Goal: Task Accomplishment & Management: Manage account settings

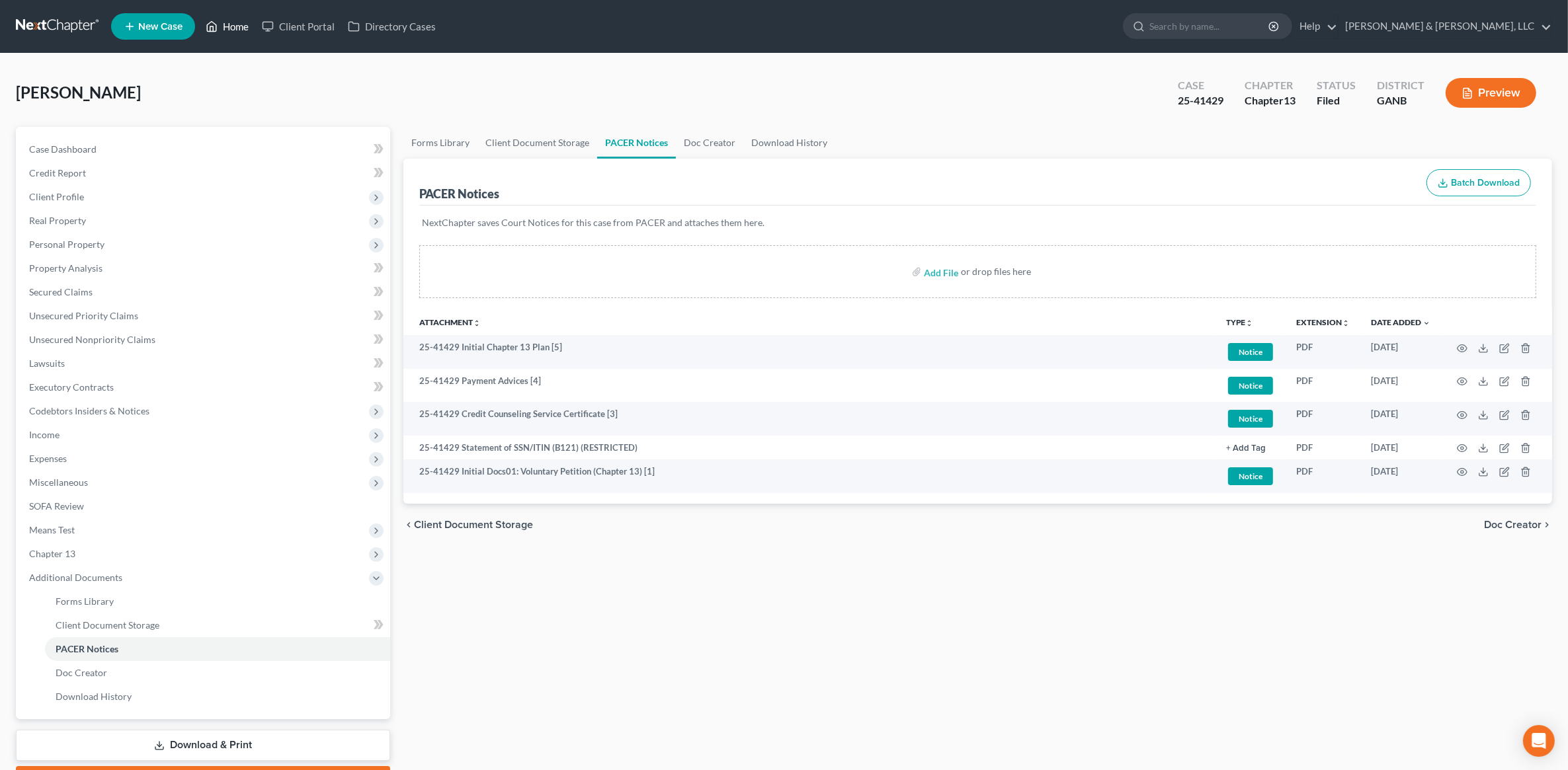
click at [227, 27] on link "Home" at bounding box center [227, 27] width 56 height 24
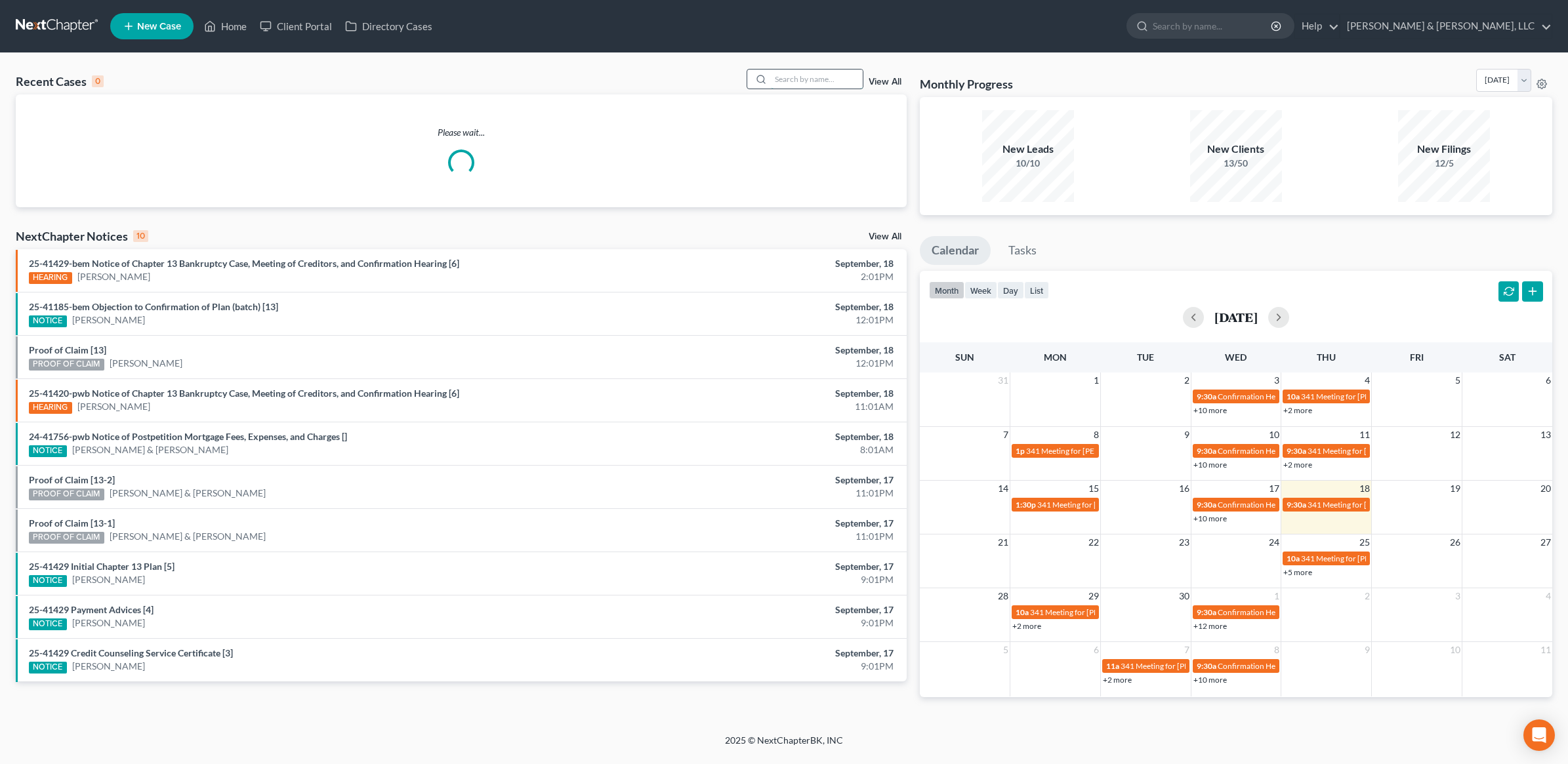
click at [796, 82] on input "search" at bounding box center [816, 79] width 92 height 19
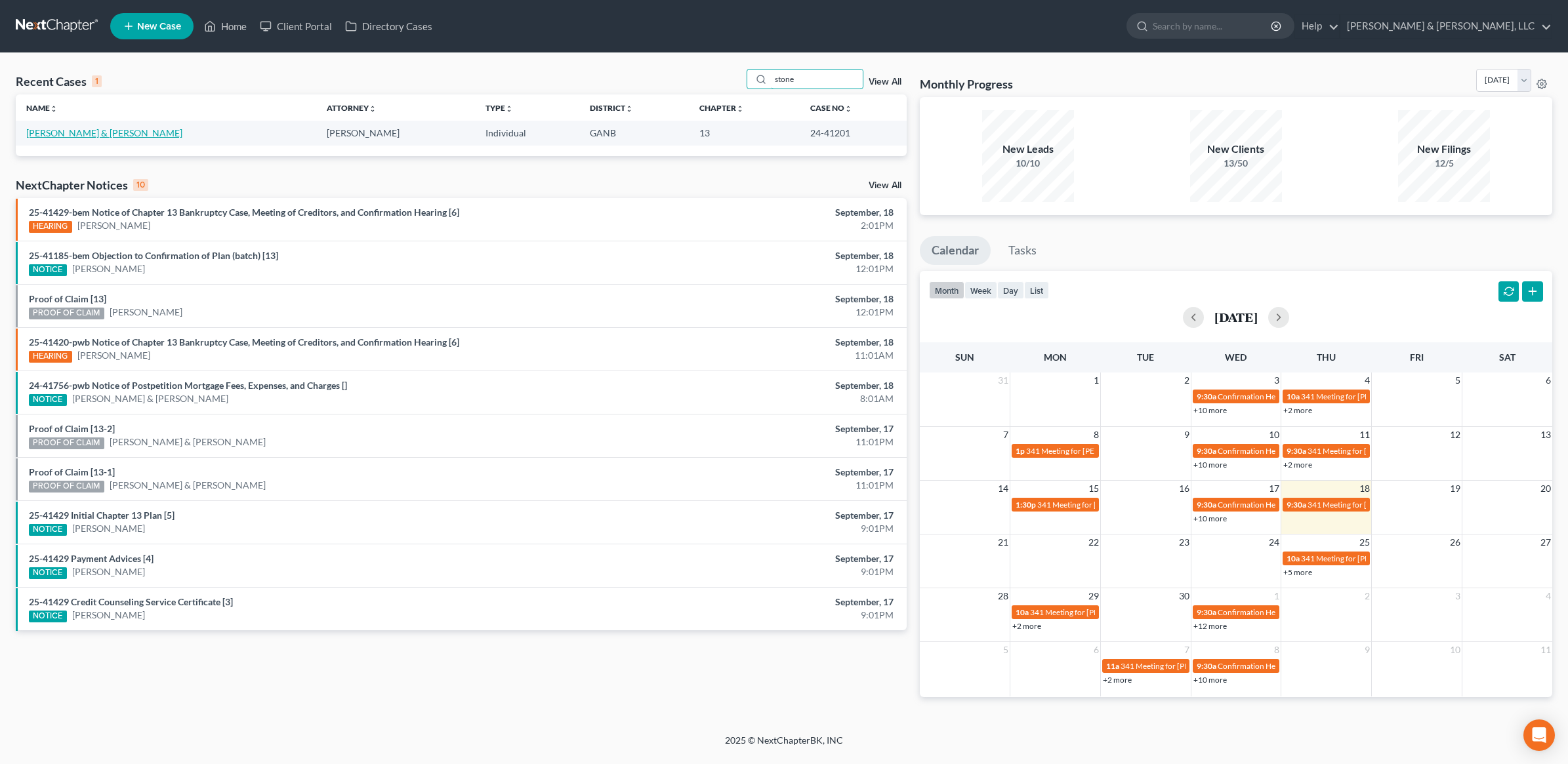
type input "stone"
click at [80, 131] on link "[PERSON_NAME] & [PERSON_NAME]" at bounding box center [104, 133] width 156 height 11
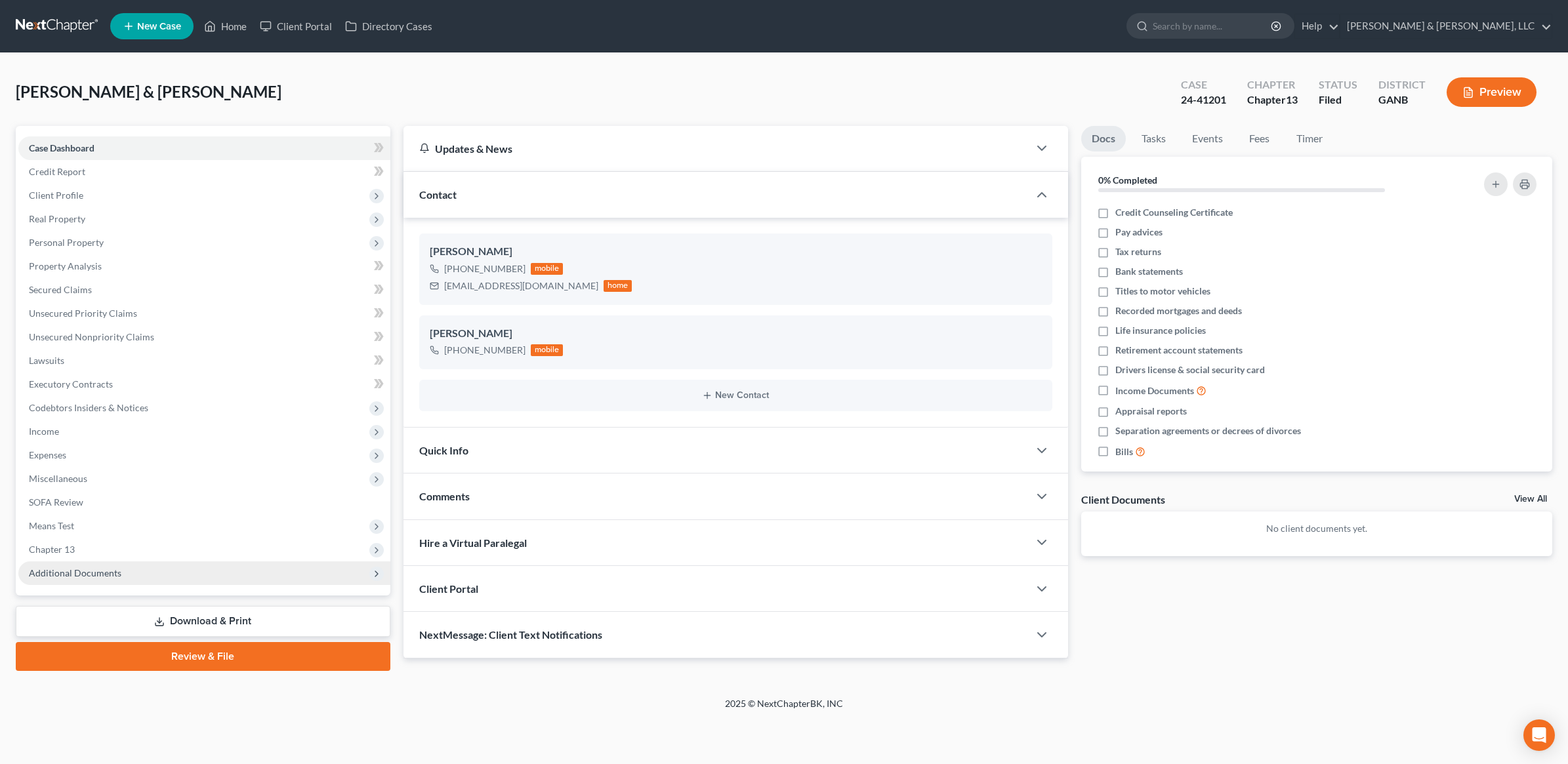
click at [162, 569] on span "Additional Documents" at bounding box center [204, 574] width 372 height 24
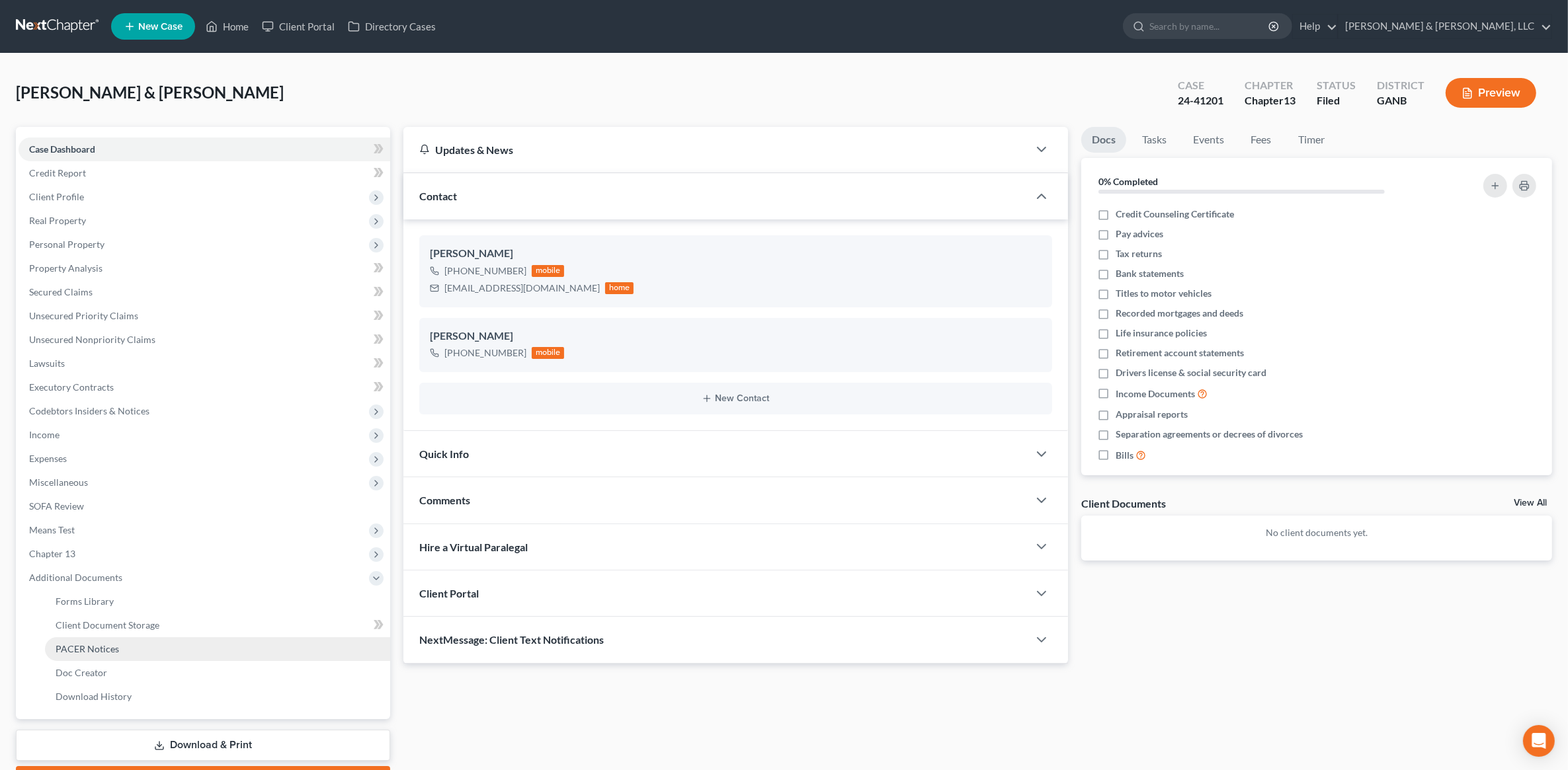
click at [132, 651] on link "PACER Notices" at bounding box center [218, 649] width 345 height 24
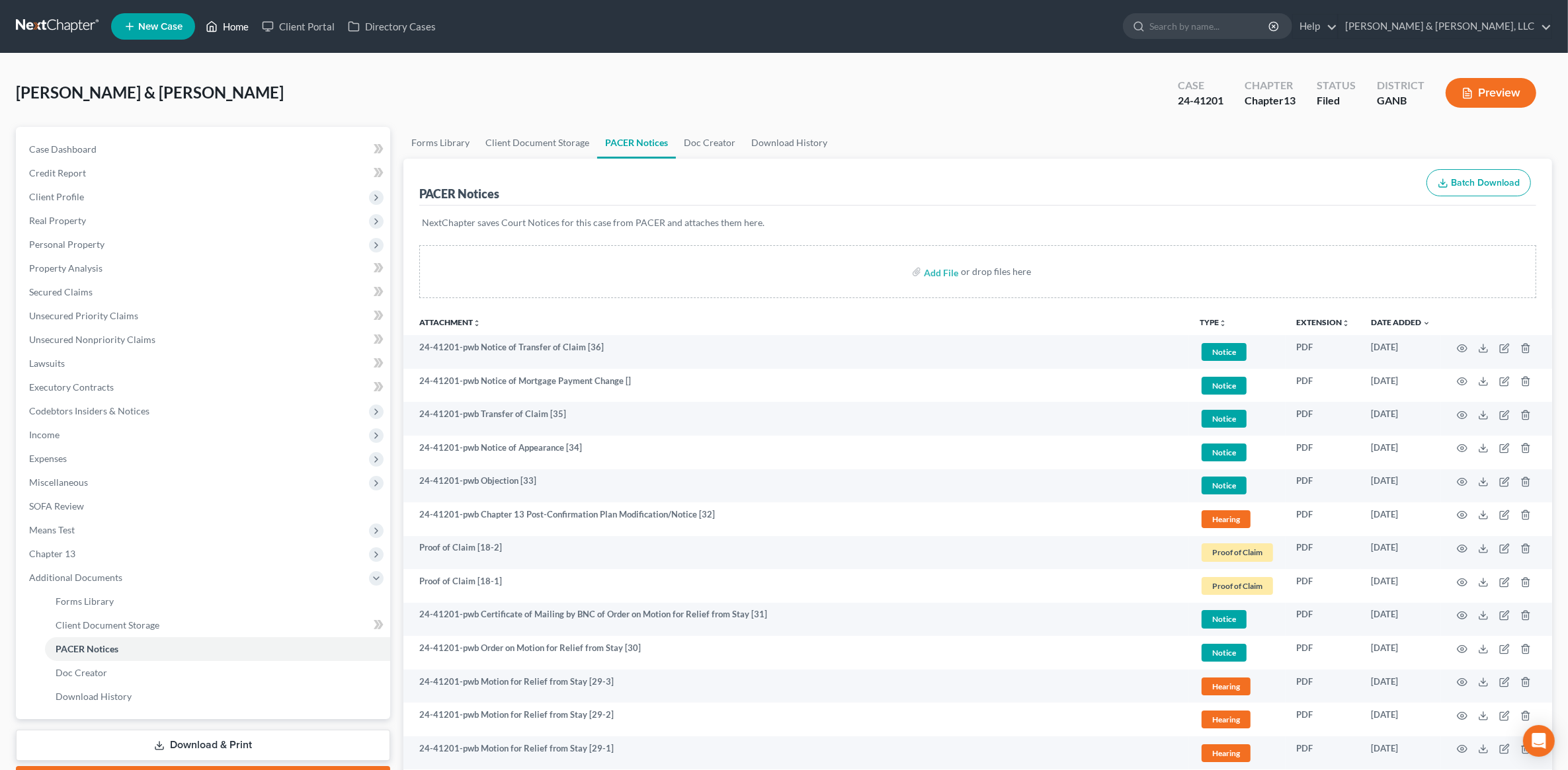
click at [246, 34] on link "Home" at bounding box center [227, 27] width 56 height 24
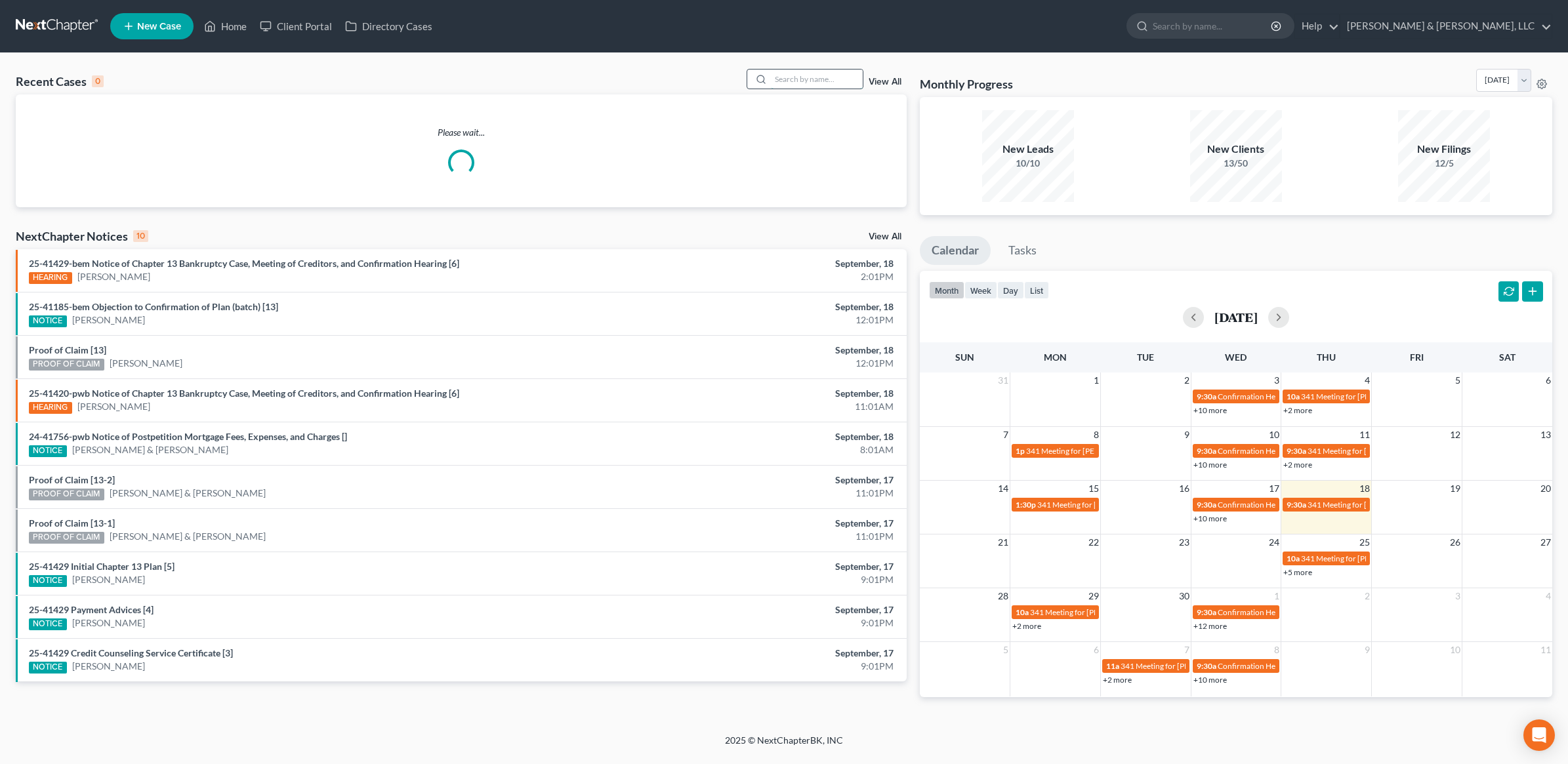
click at [788, 75] on input "search" at bounding box center [816, 79] width 92 height 19
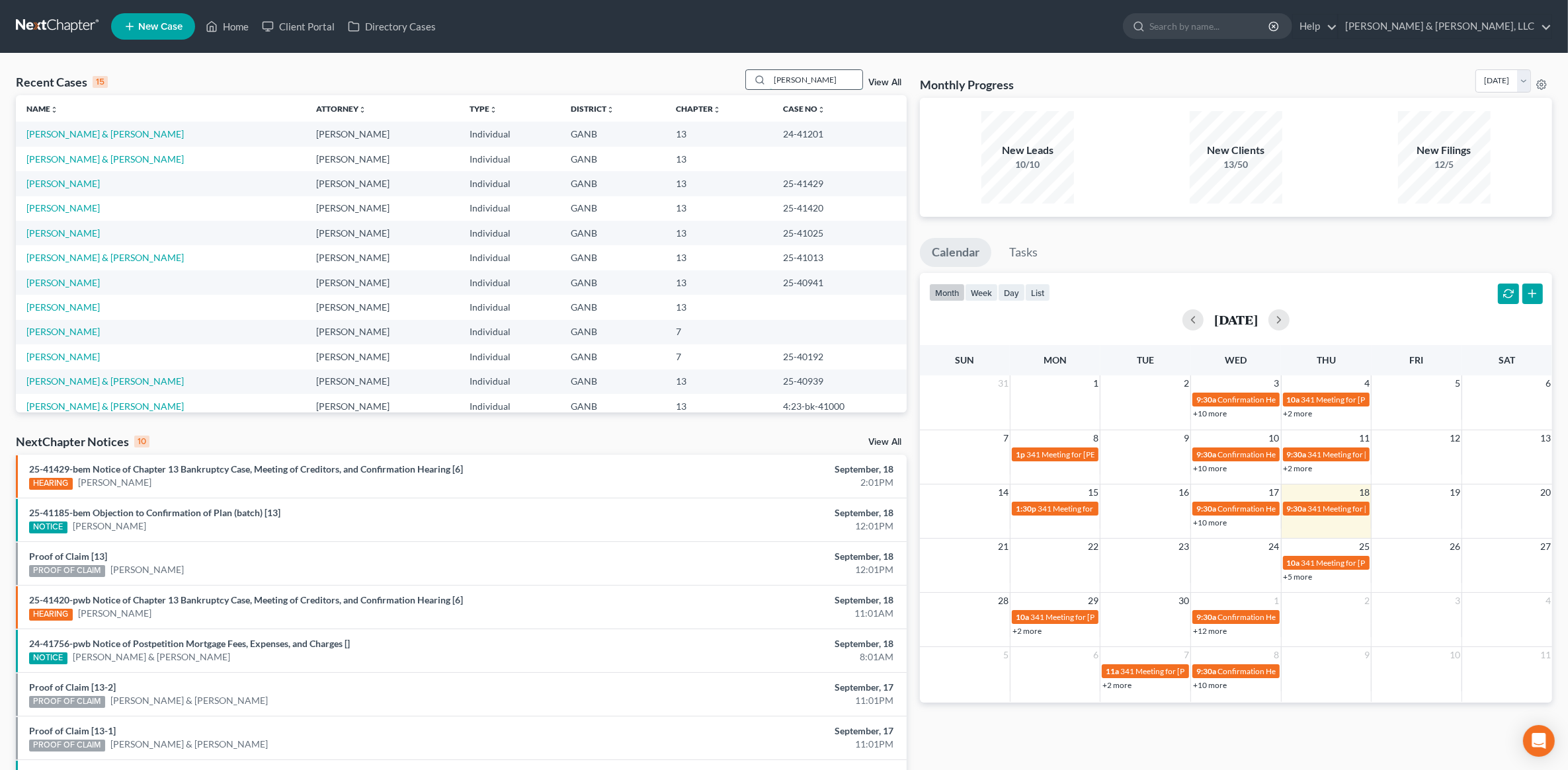
type input "[PERSON_NAME]"
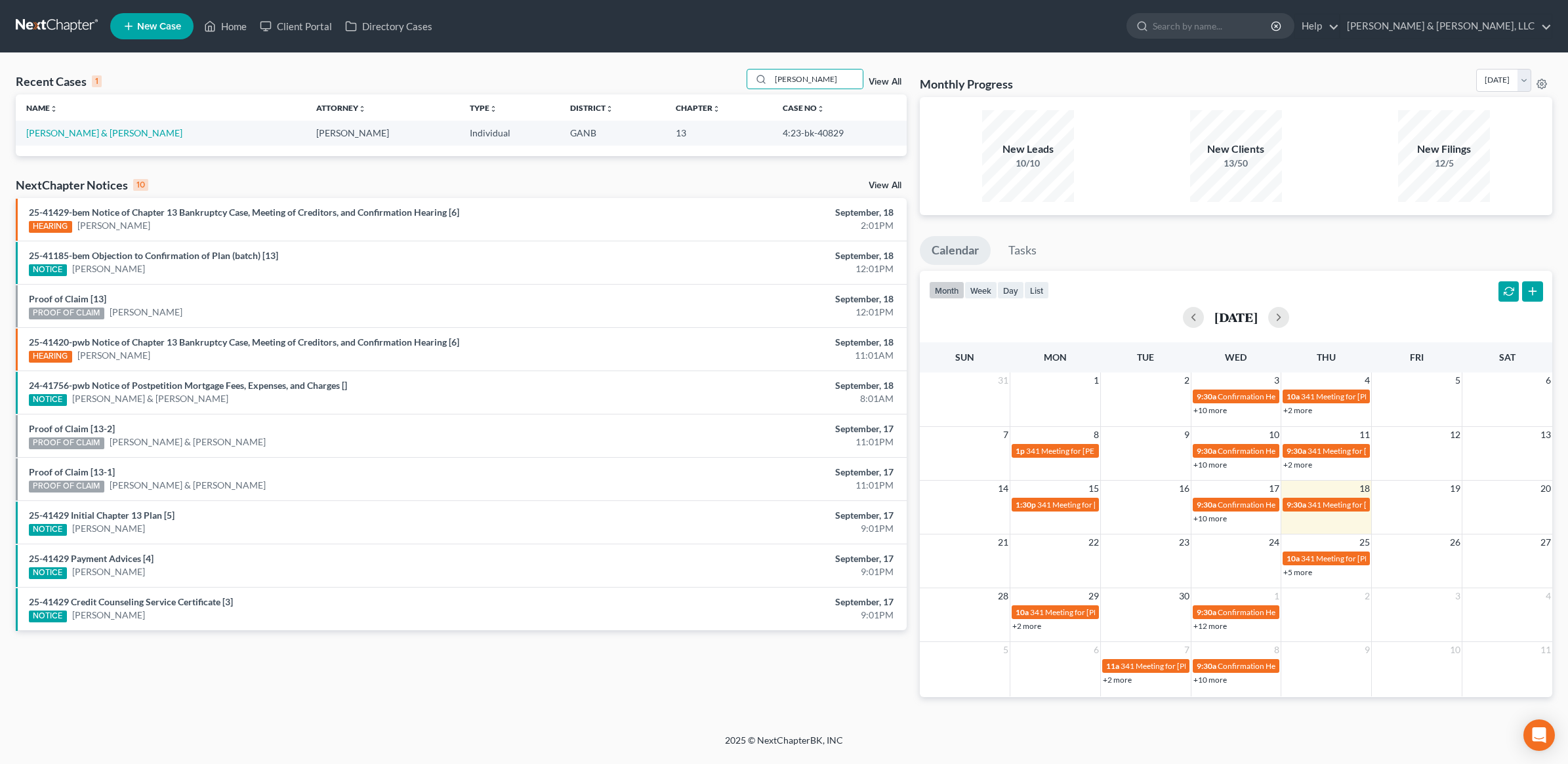
click at [54, 144] on td "[PERSON_NAME] & [PERSON_NAME]" at bounding box center [161, 133] width 290 height 24
click at [59, 138] on link "[PERSON_NAME] & [PERSON_NAME]" at bounding box center [104, 133] width 156 height 11
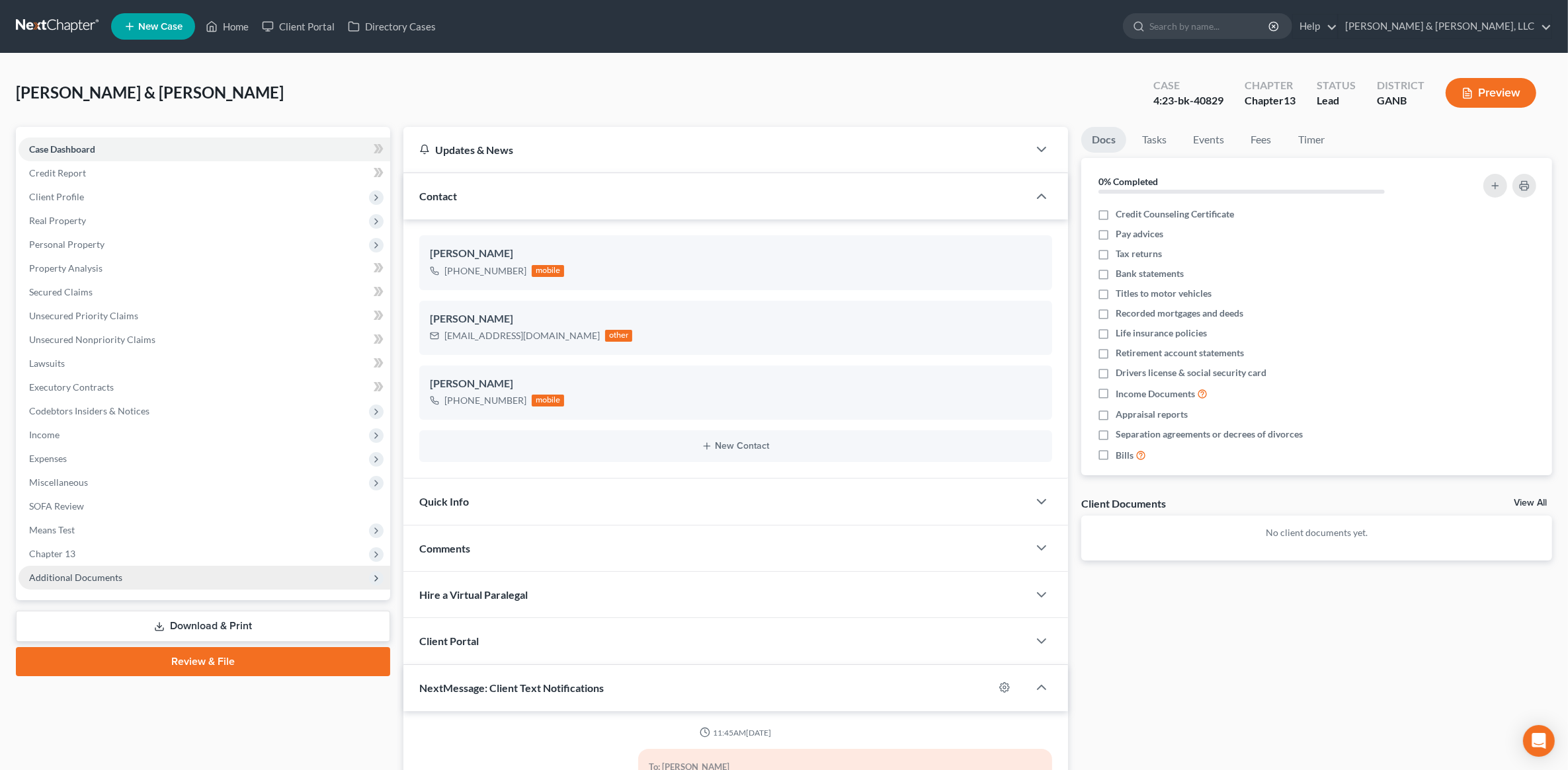
click at [98, 586] on span "Additional Documents" at bounding box center [204, 578] width 372 height 24
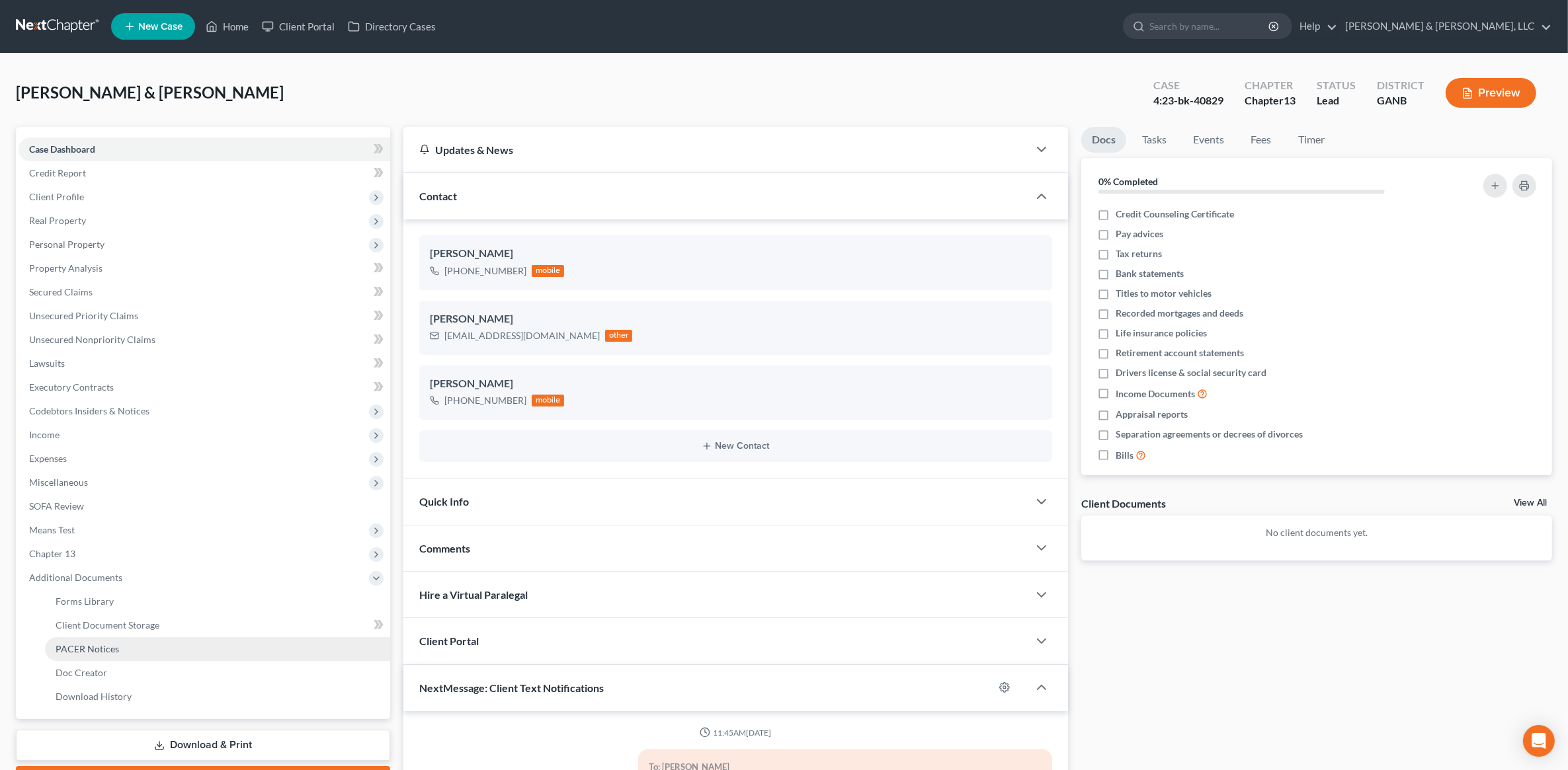
click at [111, 645] on span "PACER Notices" at bounding box center [87, 649] width 64 height 11
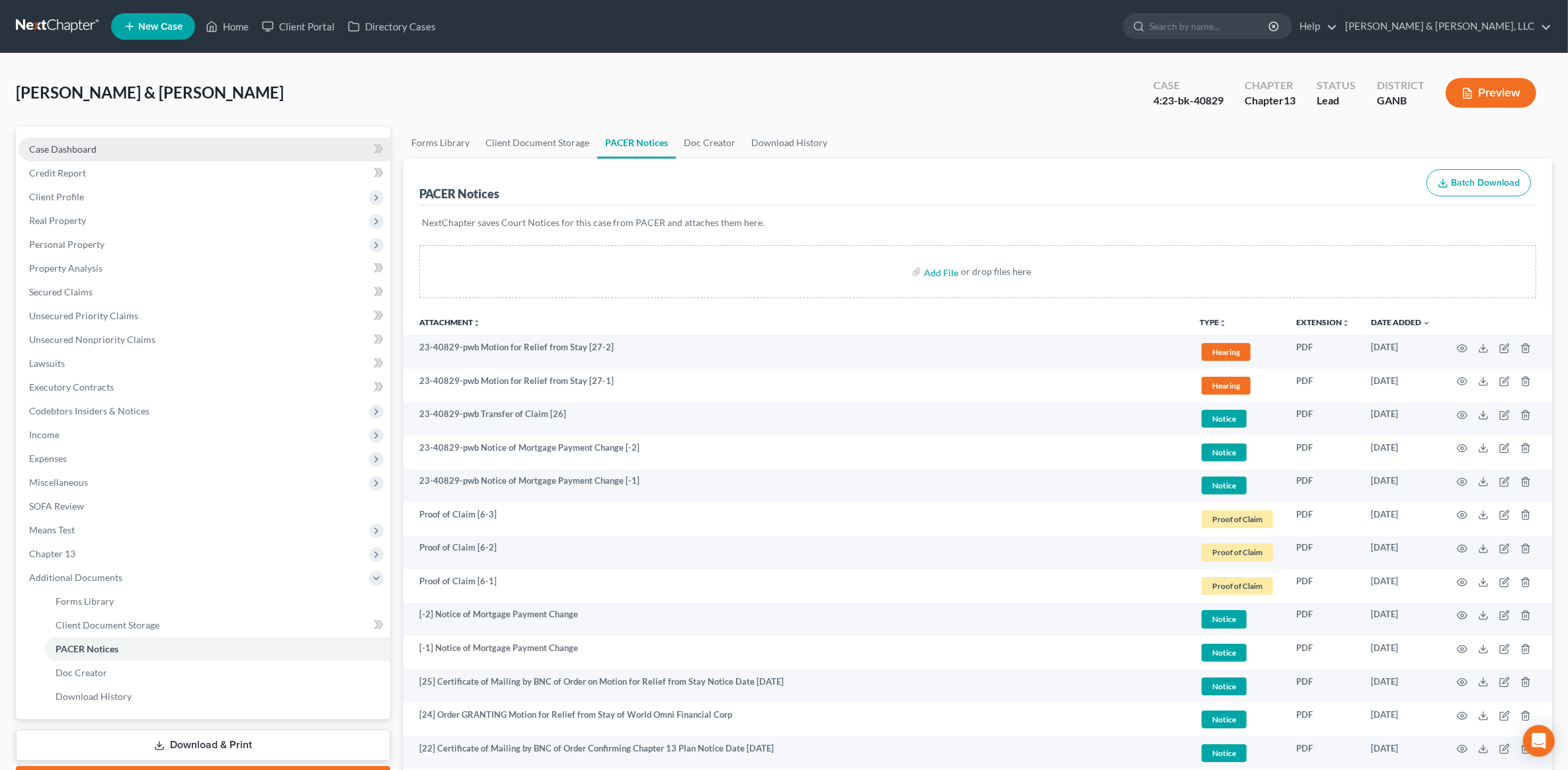
click at [88, 146] on span "Case Dashboard" at bounding box center [63, 149] width 68 height 11
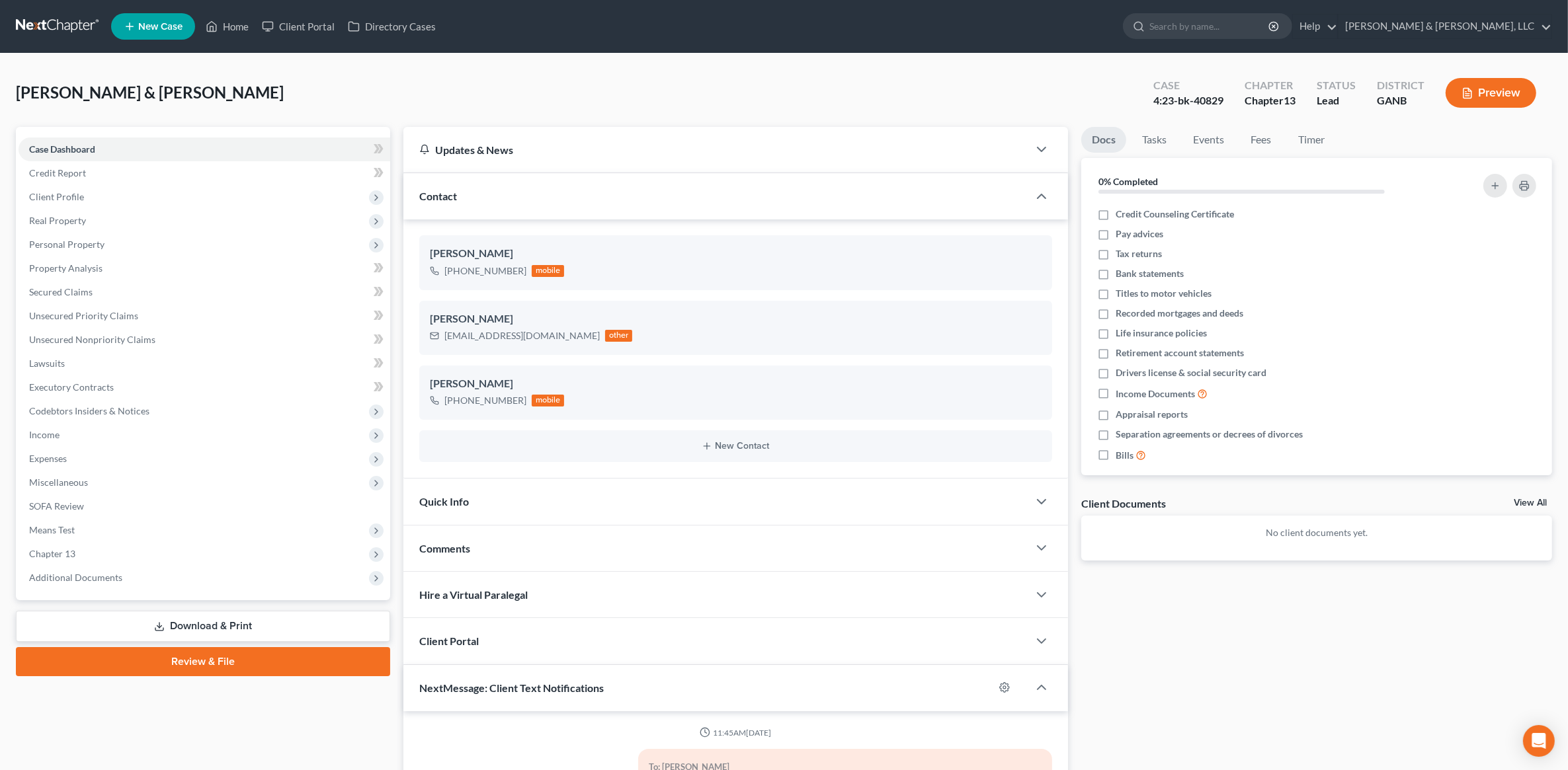
click at [94, 69] on div "[PERSON_NAME] & [PERSON_NAME] Upgraded Case 4:23-bk-40829 Chapter Chapter 13 St…" at bounding box center [784, 98] width 1536 height 57
click at [100, 196] on span "Client Profile" at bounding box center [204, 198] width 372 height 24
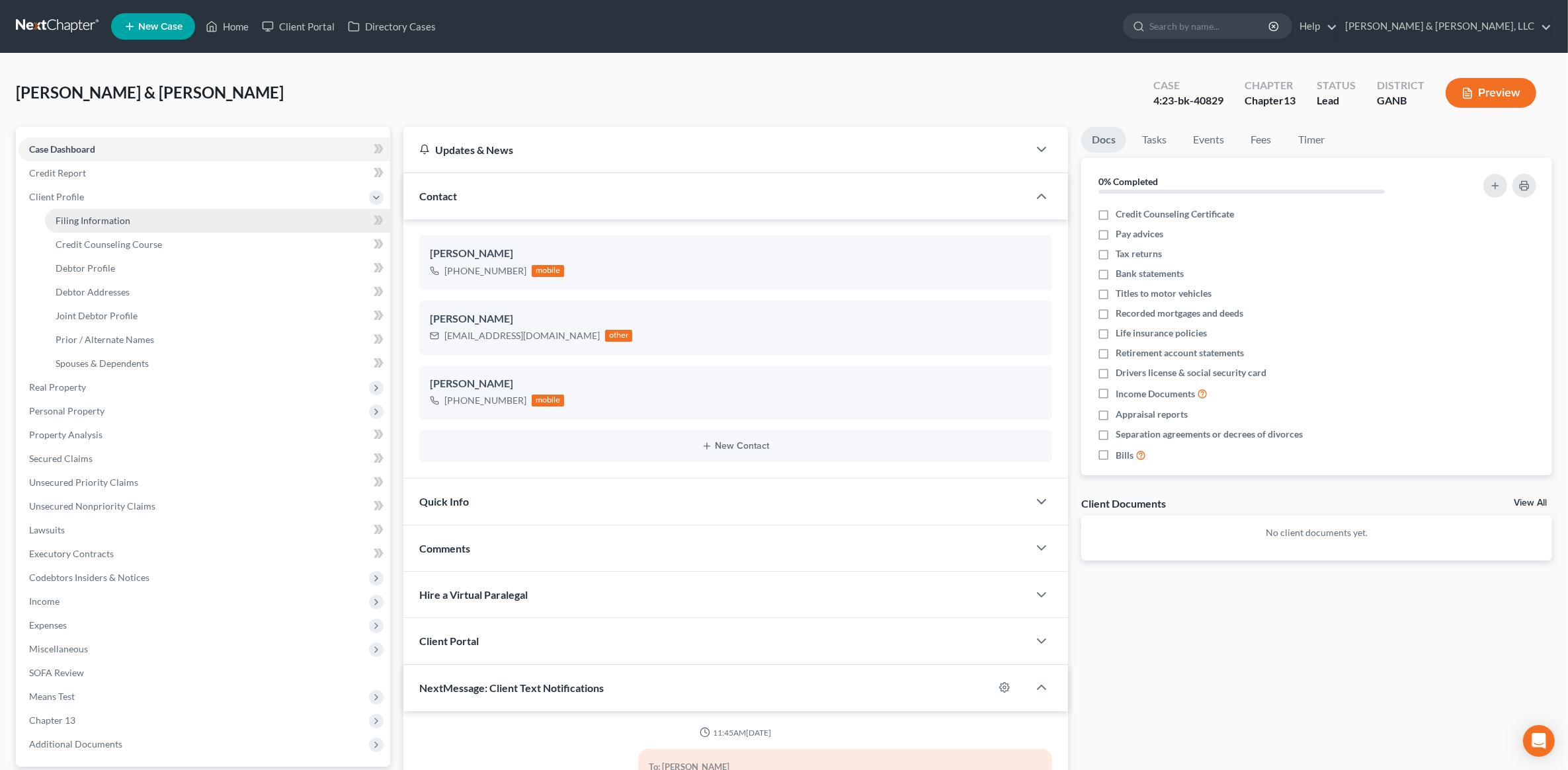
click at [101, 211] on link "Filing Information" at bounding box center [218, 221] width 345 height 24
select select "1"
select select "3"
select select "10"
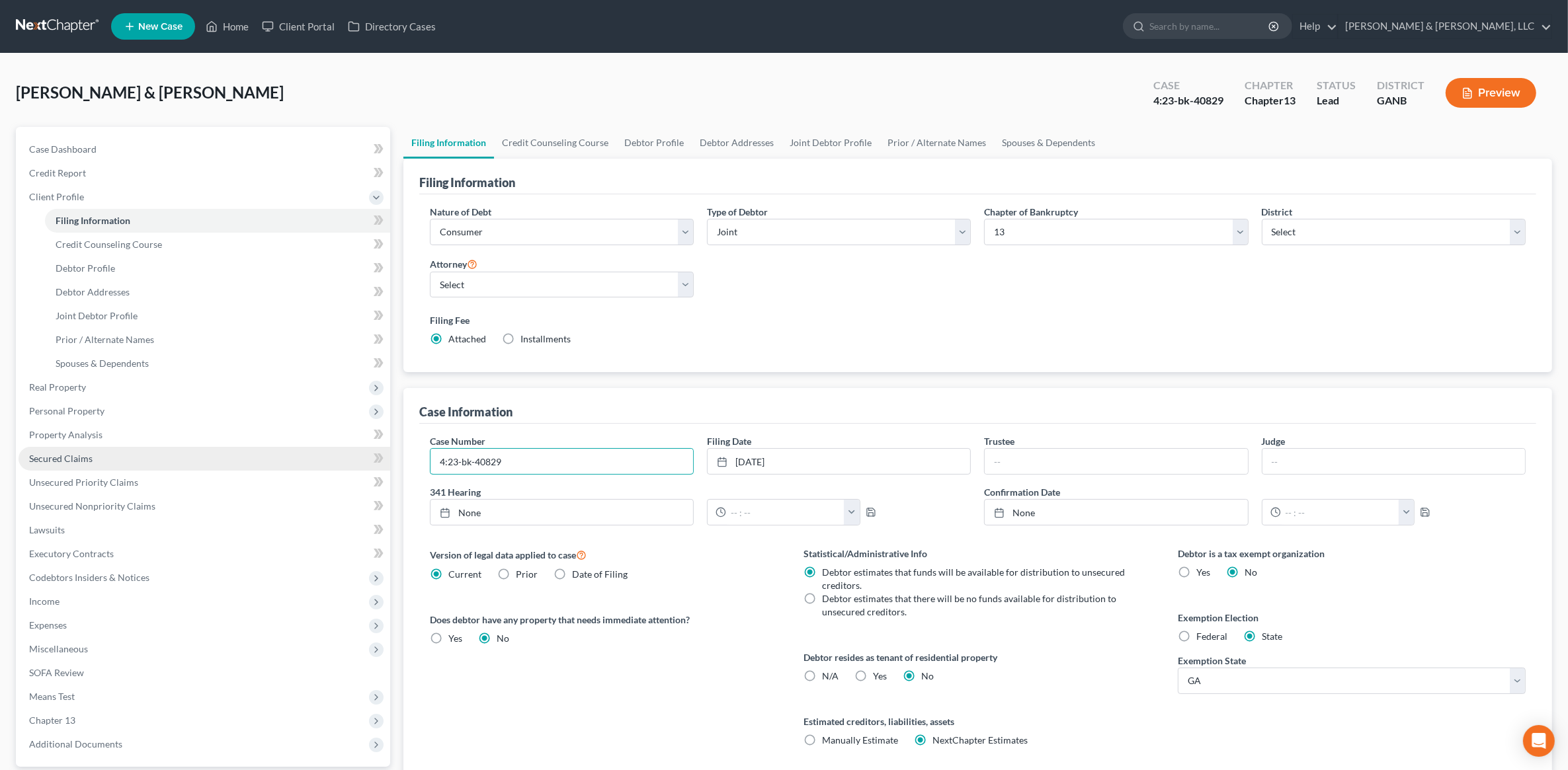
drag, startPoint x: 526, startPoint y: 468, endPoint x: 352, endPoint y: 464, distance: 174.0
click at [352, 464] on div "Petition Navigation Case Dashboard Payments Invoices Payments Payments Credit R…" at bounding box center [783, 485] width 1549 height 716
type input "23-40829"
click at [750, 324] on label "Filing Fee" at bounding box center [978, 320] width 1095 height 14
click at [229, 15] on link "Home" at bounding box center [227, 27] width 56 height 24
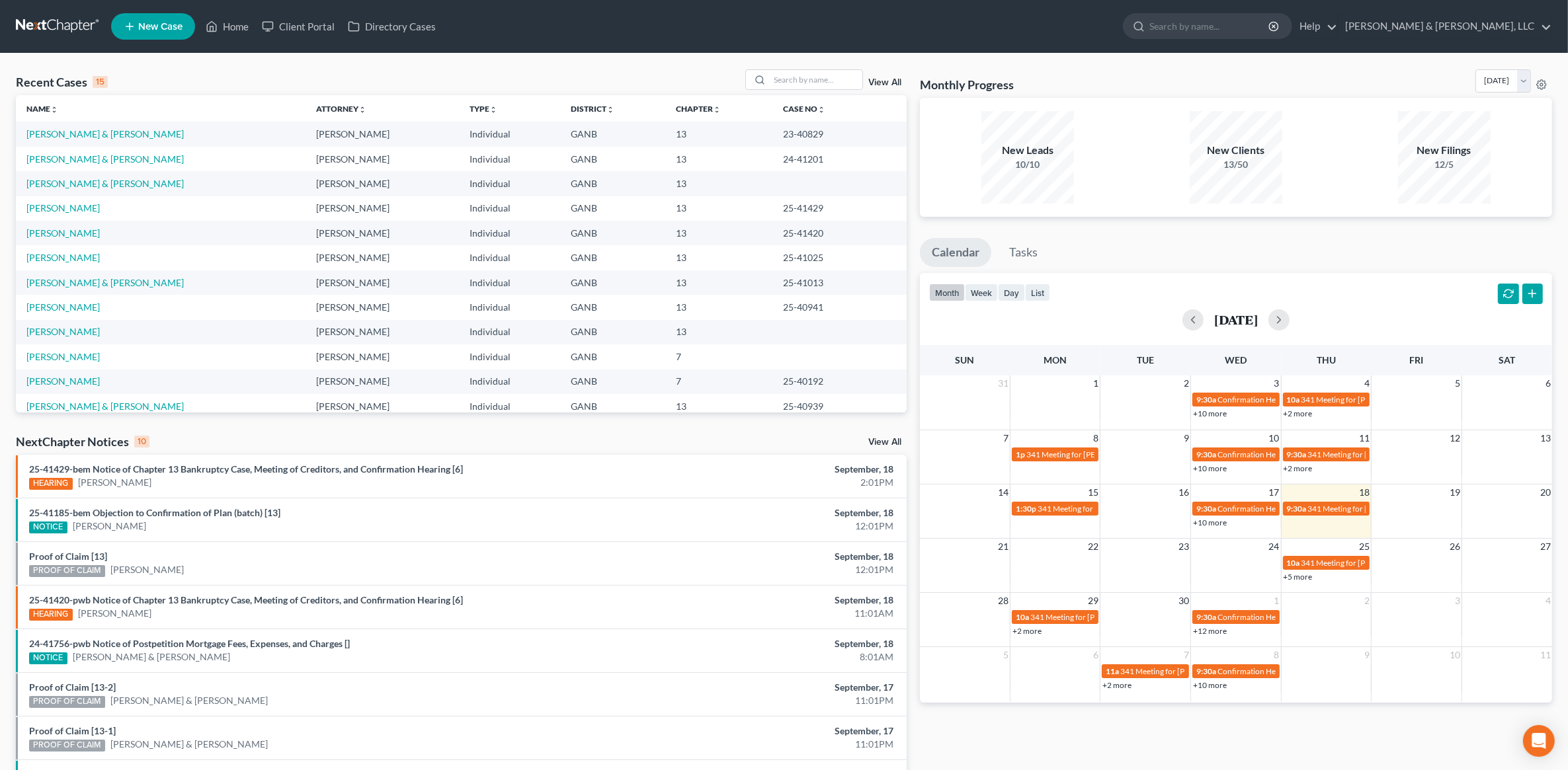
click at [891, 445] on link "View All" at bounding box center [884, 442] width 33 height 9
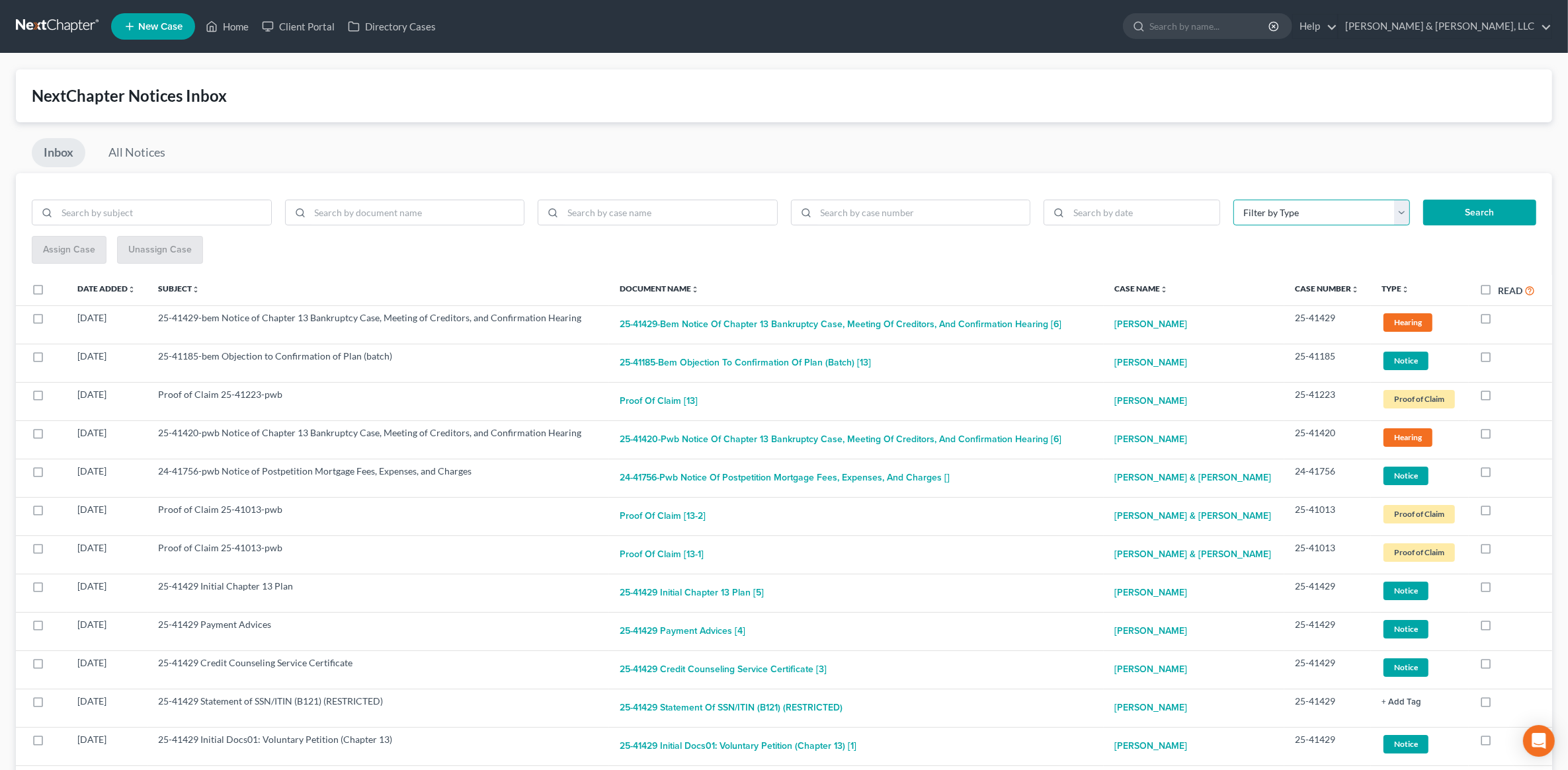
click at [1344, 216] on select "Filter by Type Hearing Notice Proof of Claim" at bounding box center [1321, 213] width 177 height 27
click at [1344, 220] on select "Filter by Type Hearing Notice Proof of Claim" at bounding box center [1321, 213] width 177 height 27
click at [149, 145] on link "All Notices" at bounding box center [137, 152] width 81 height 29
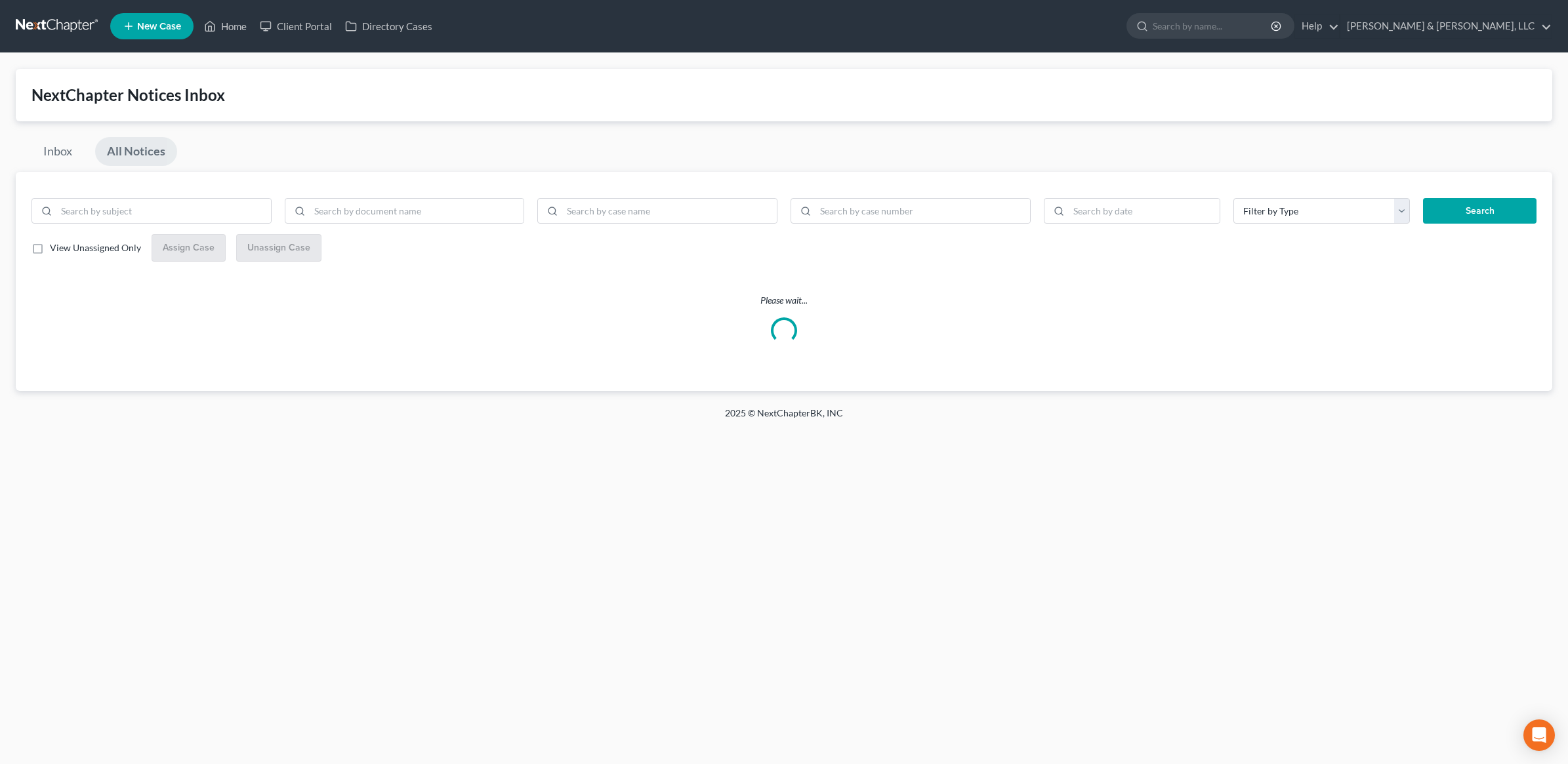
click at [50, 248] on label "View Unassigned Only" at bounding box center [95, 248] width 91 height 13
click at [55, 248] on input "View Unassigned Only" at bounding box center [59, 246] width 9 height 9
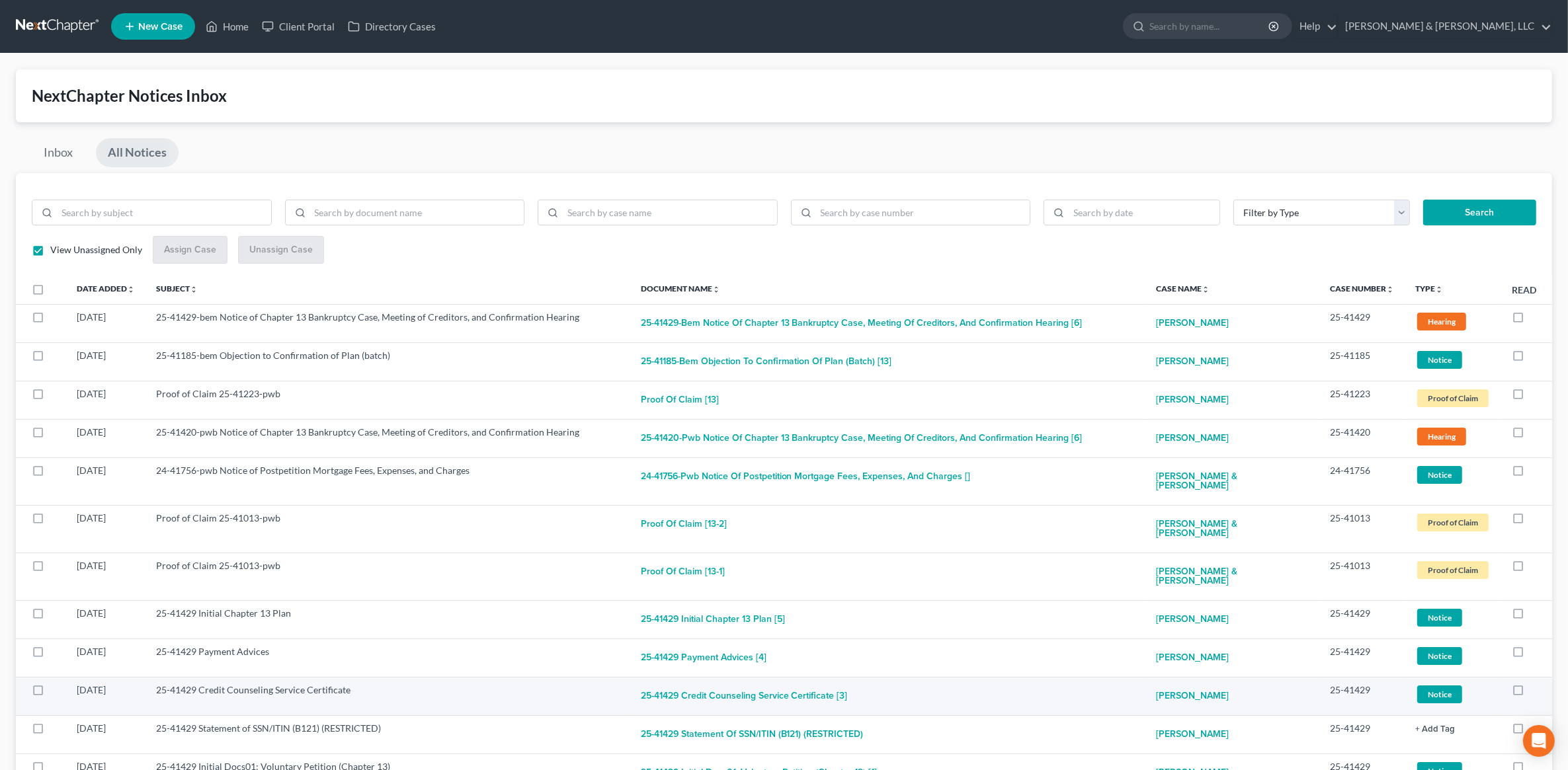
scroll to position [165, 0]
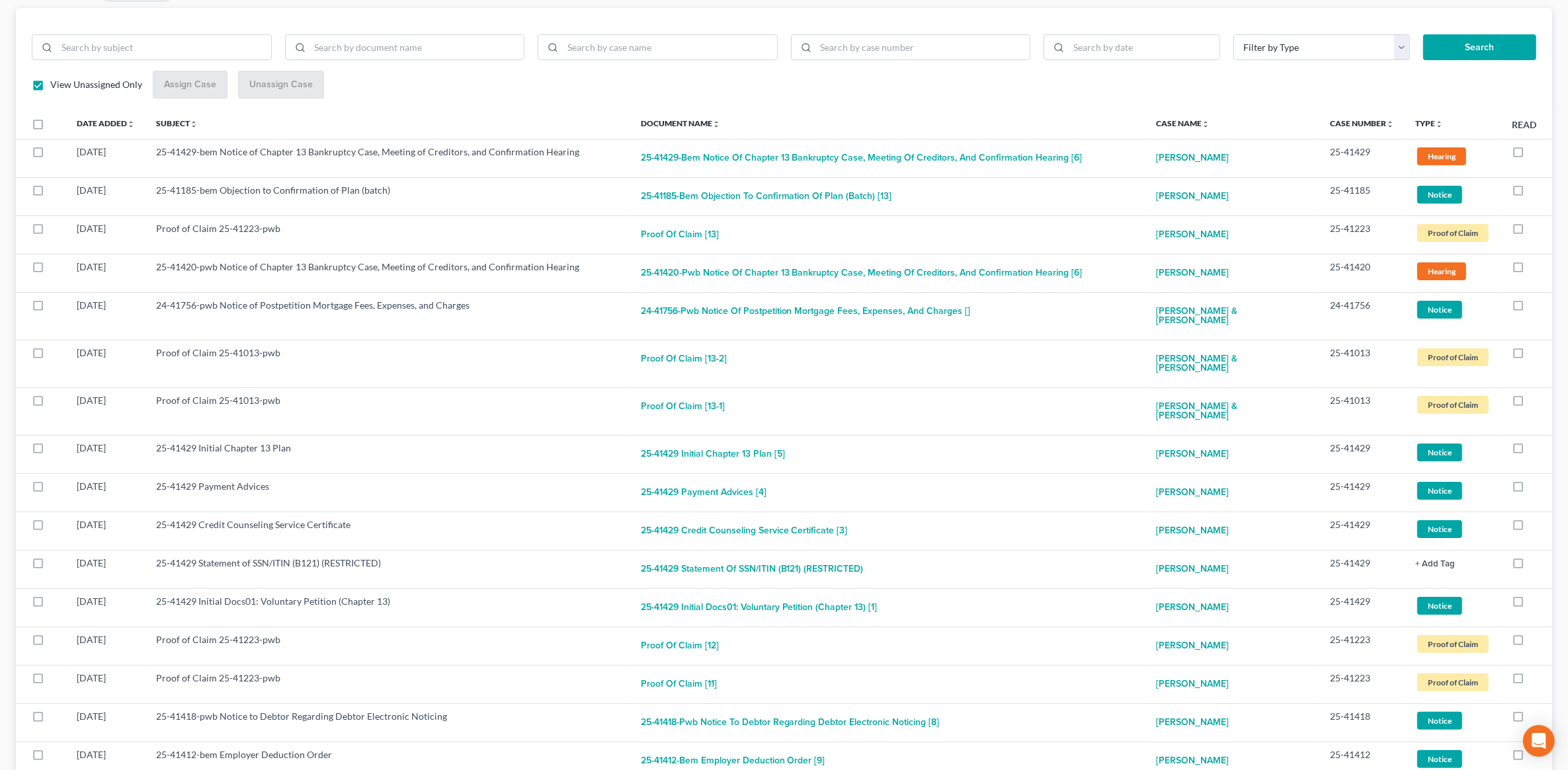
click at [50, 86] on label "View Unassigned Only" at bounding box center [96, 85] width 92 height 13
click at [56, 86] on input "View Unassigned Only" at bounding box center [60, 82] width 9 height 9
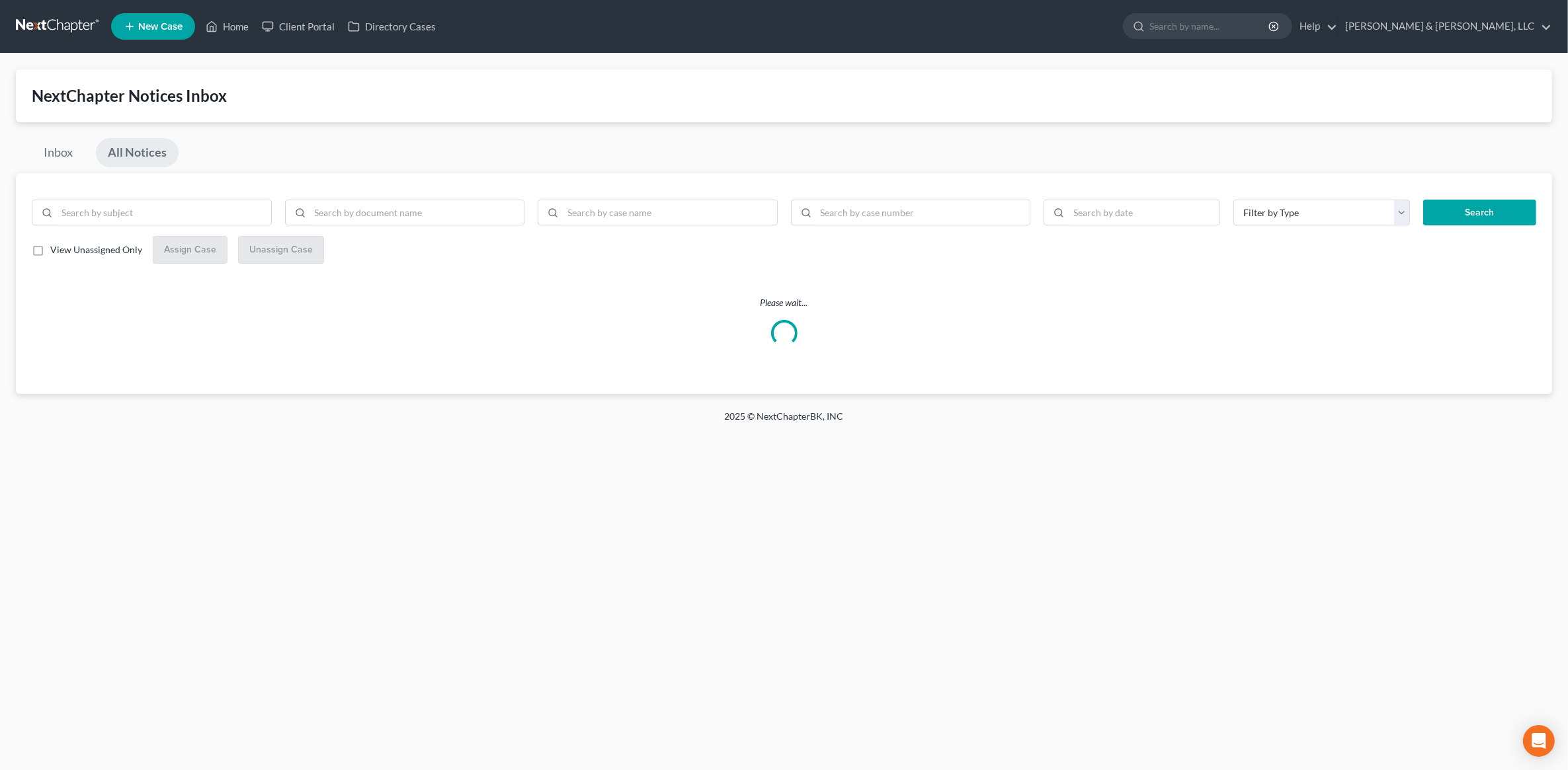
scroll to position [0, 0]
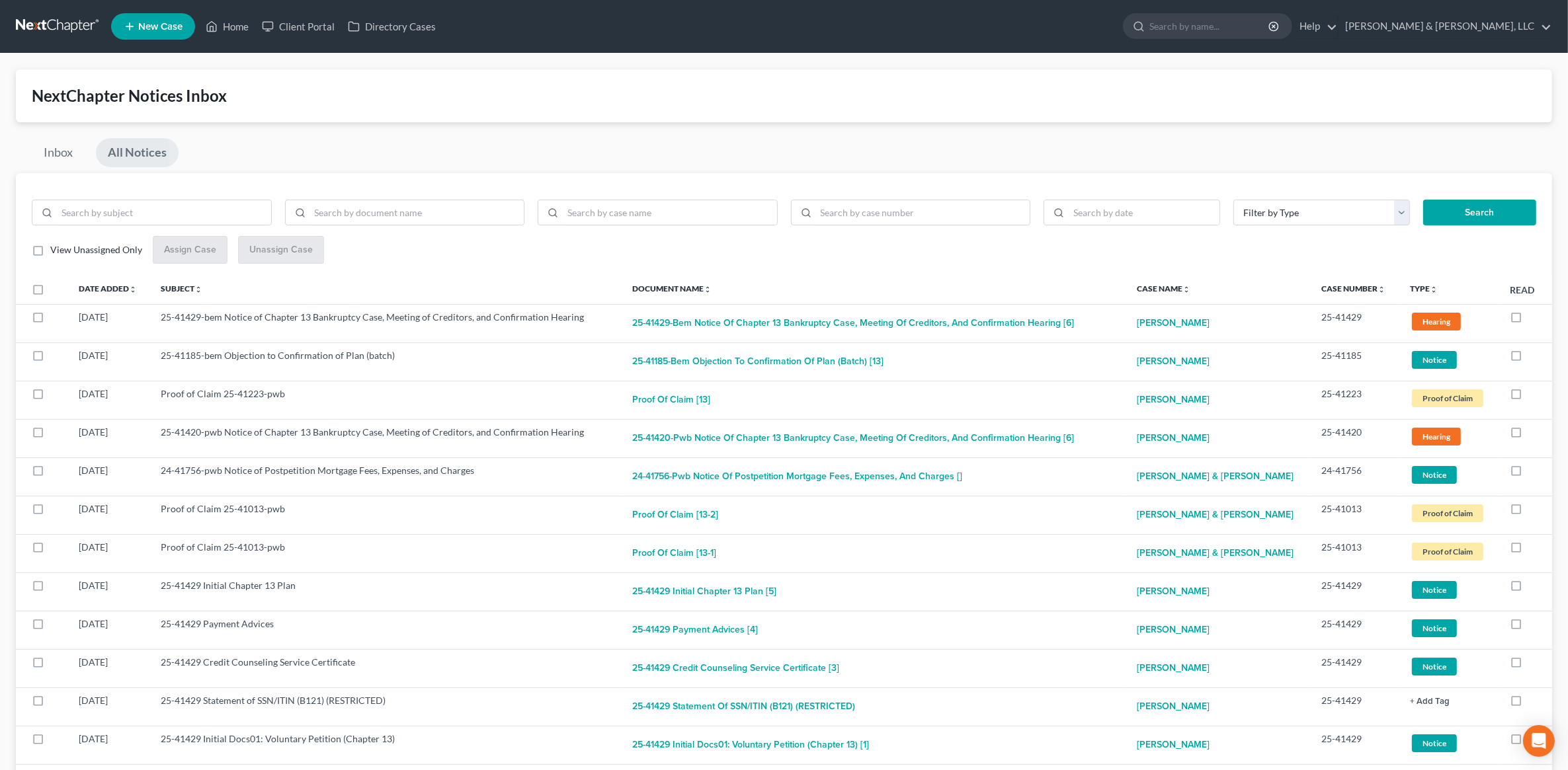
click at [50, 256] on label "View Unassigned Only" at bounding box center [96, 250] width 92 height 13
click at [56, 252] on input "View Unassigned Only" at bounding box center [60, 248] width 9 height 9
checkbox input "true"
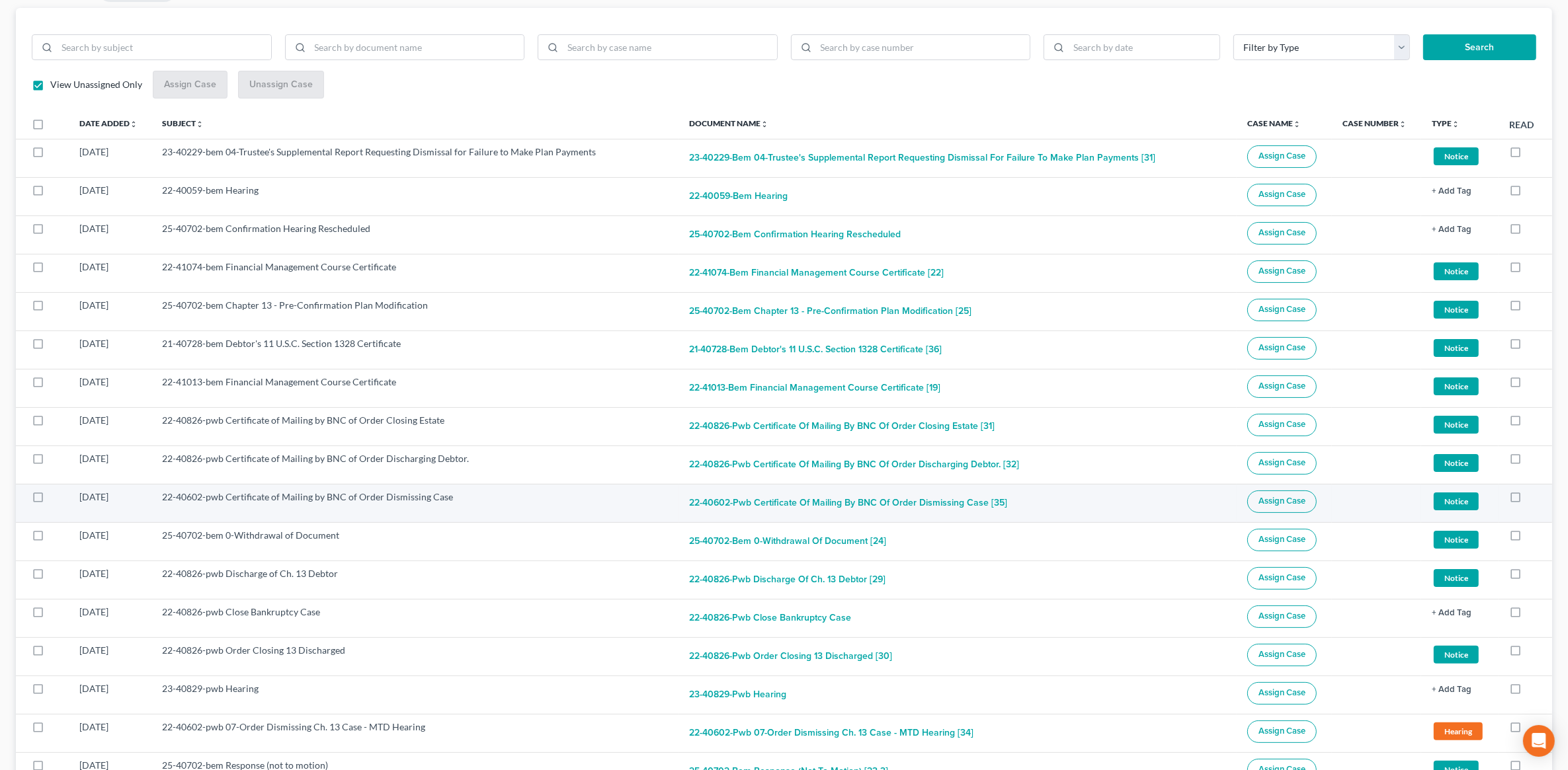
scroll to position [331, 0]
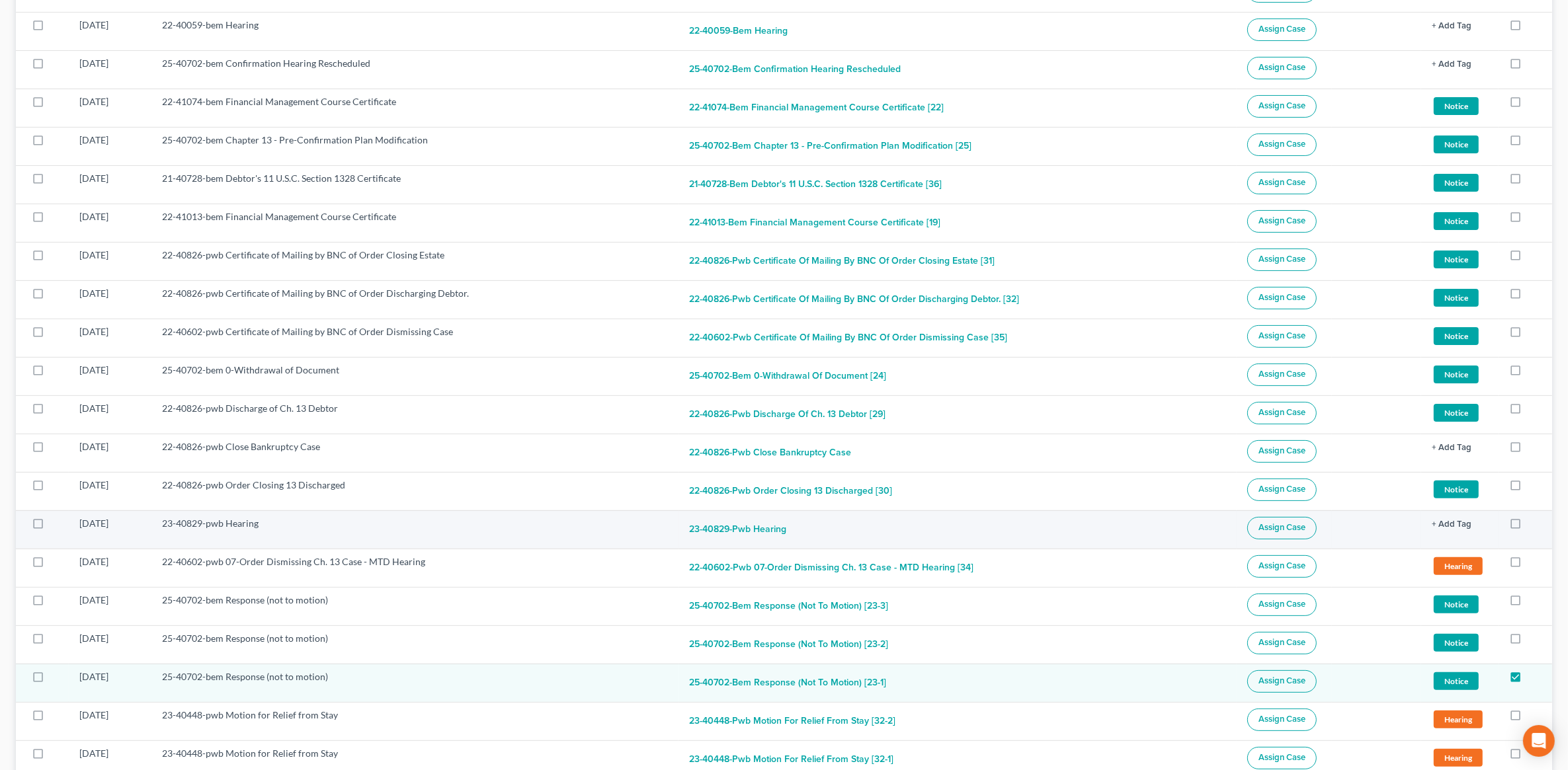
click at [50, 527] on label at bounding box center [50, 527] width 0 height 0
click at [56, 526] on input "checkbox" at bounding box center [60, 521] width 9 height 9
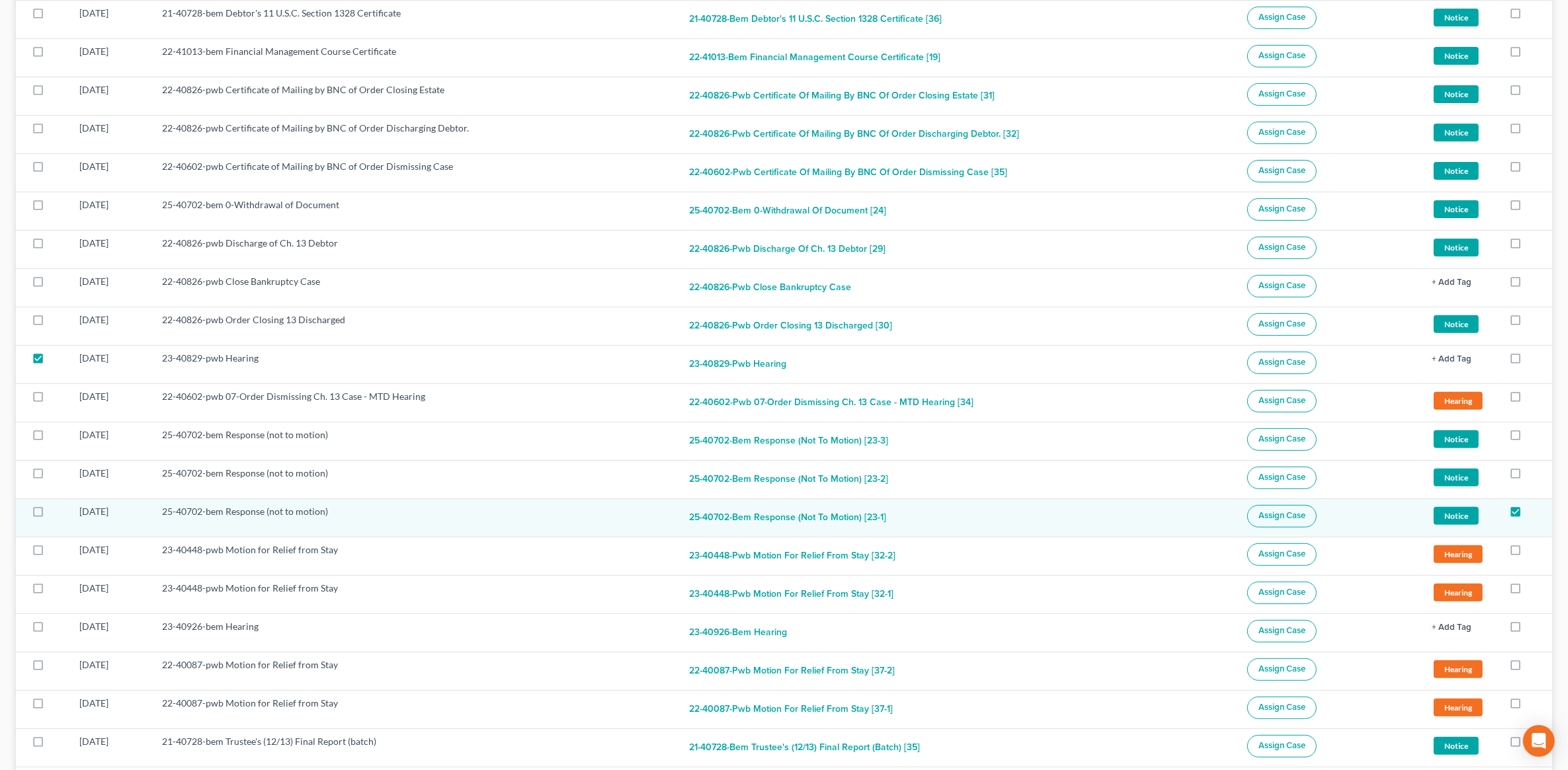
scroll to position [413, 0]
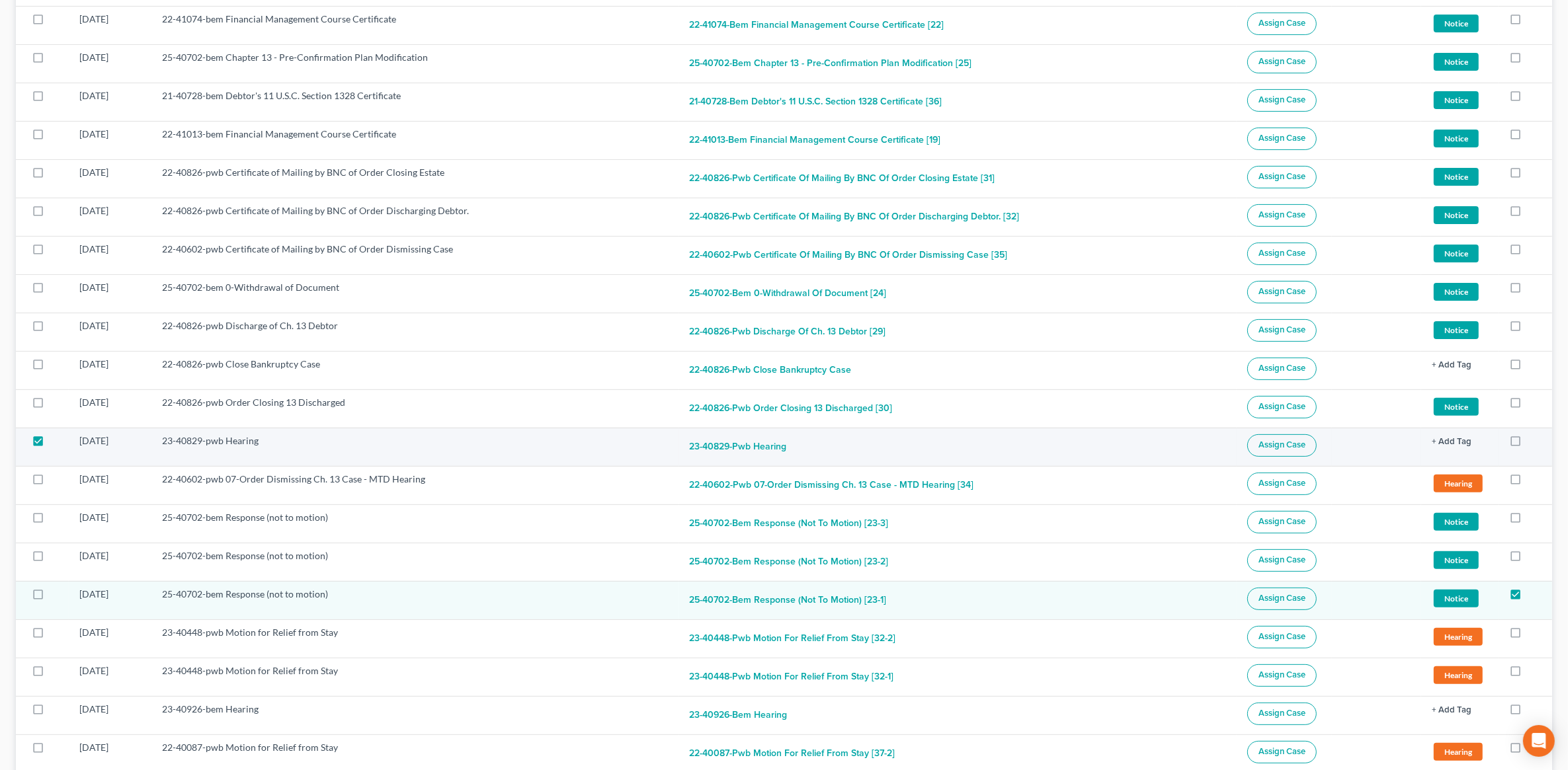
click at [1293, 450] on span "Assign Case" at bounding box center [1282, 444] width 47 height 10
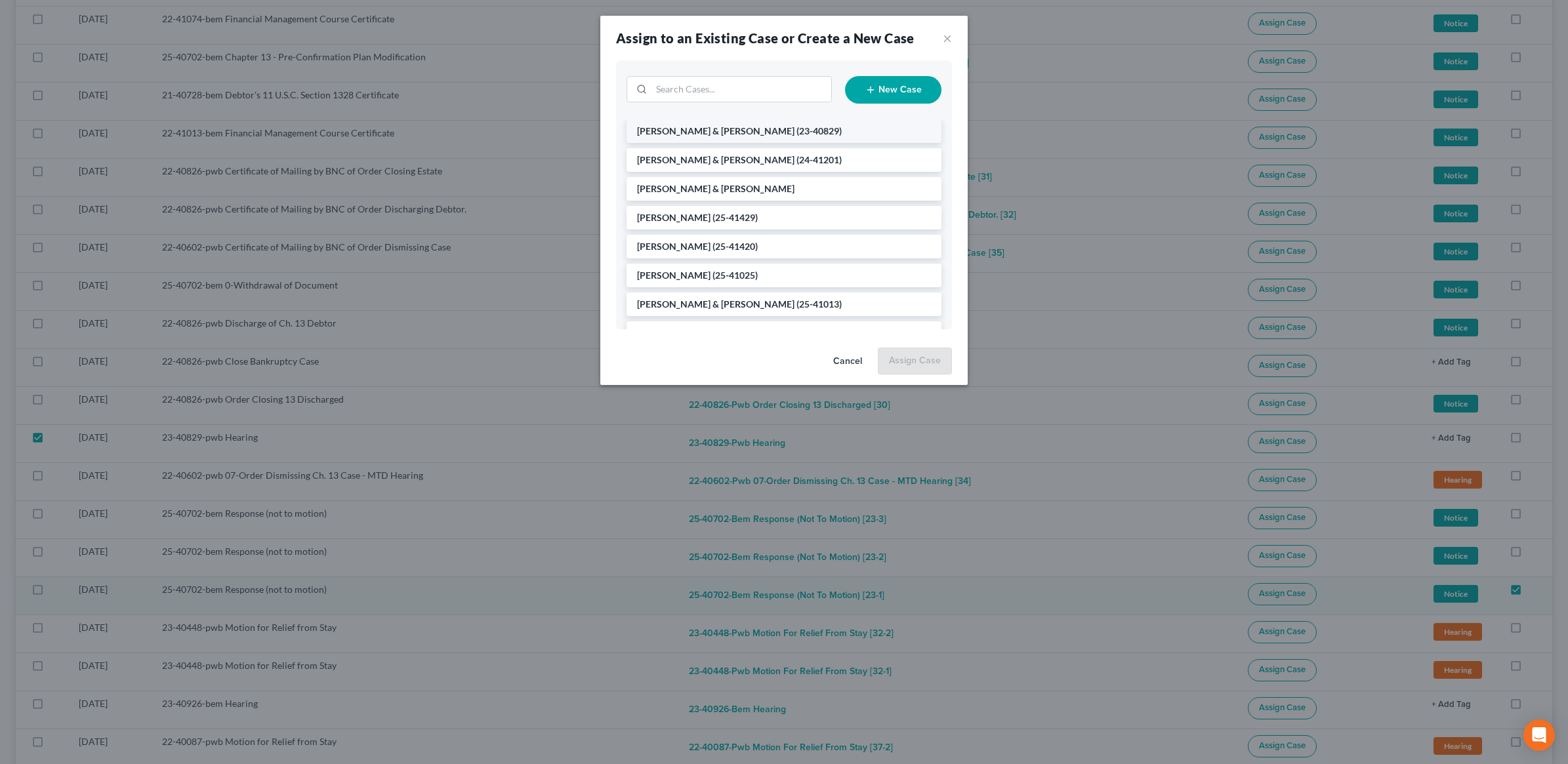
click at [796, 133] on span "(23-40829)" at bounding box center [819, 131] width 46 height 11
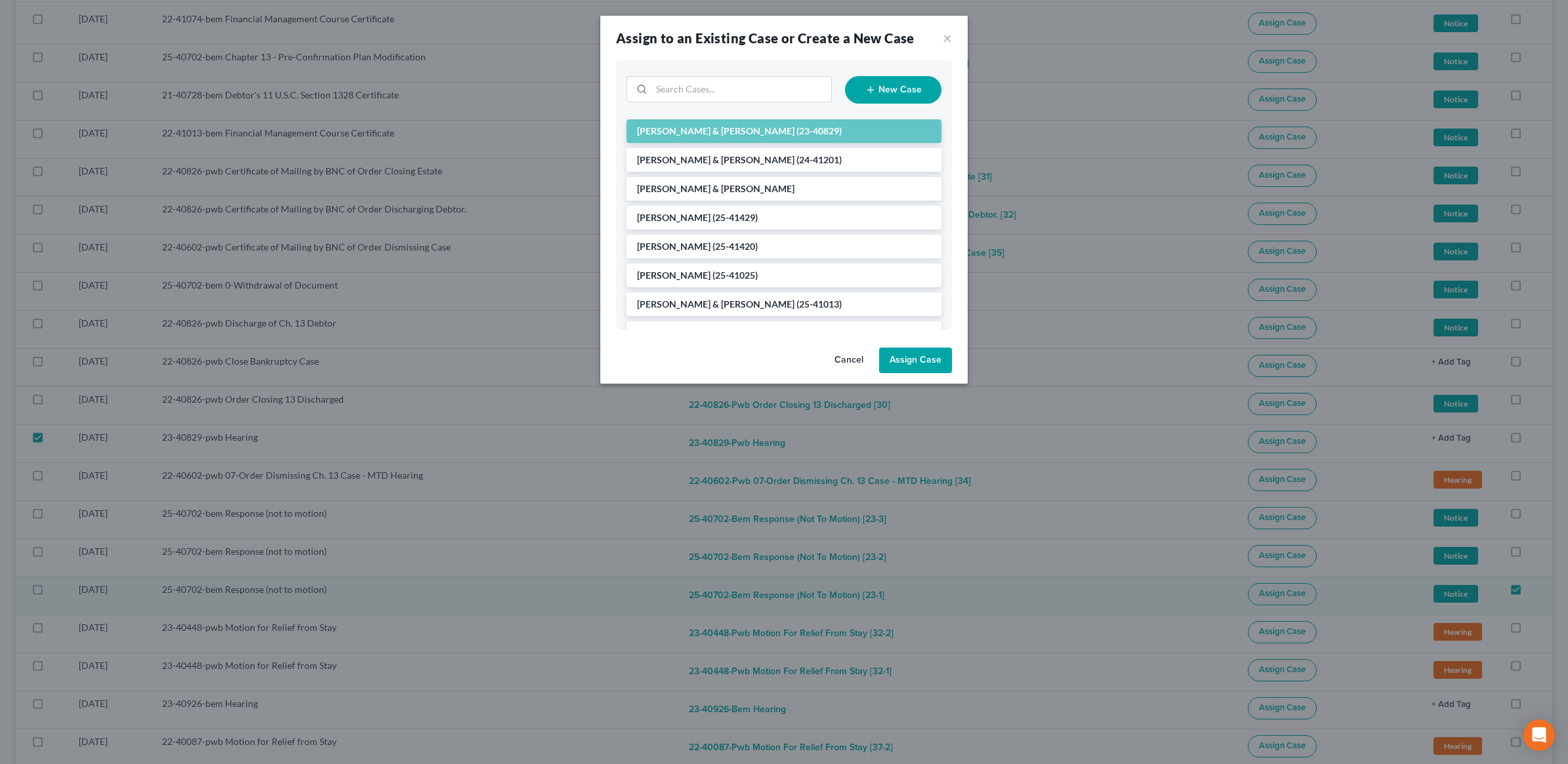
click at [926, 369] on button "Assign Case" at bounding box center [915, 360] width 73 height 26
checkbox input "false"
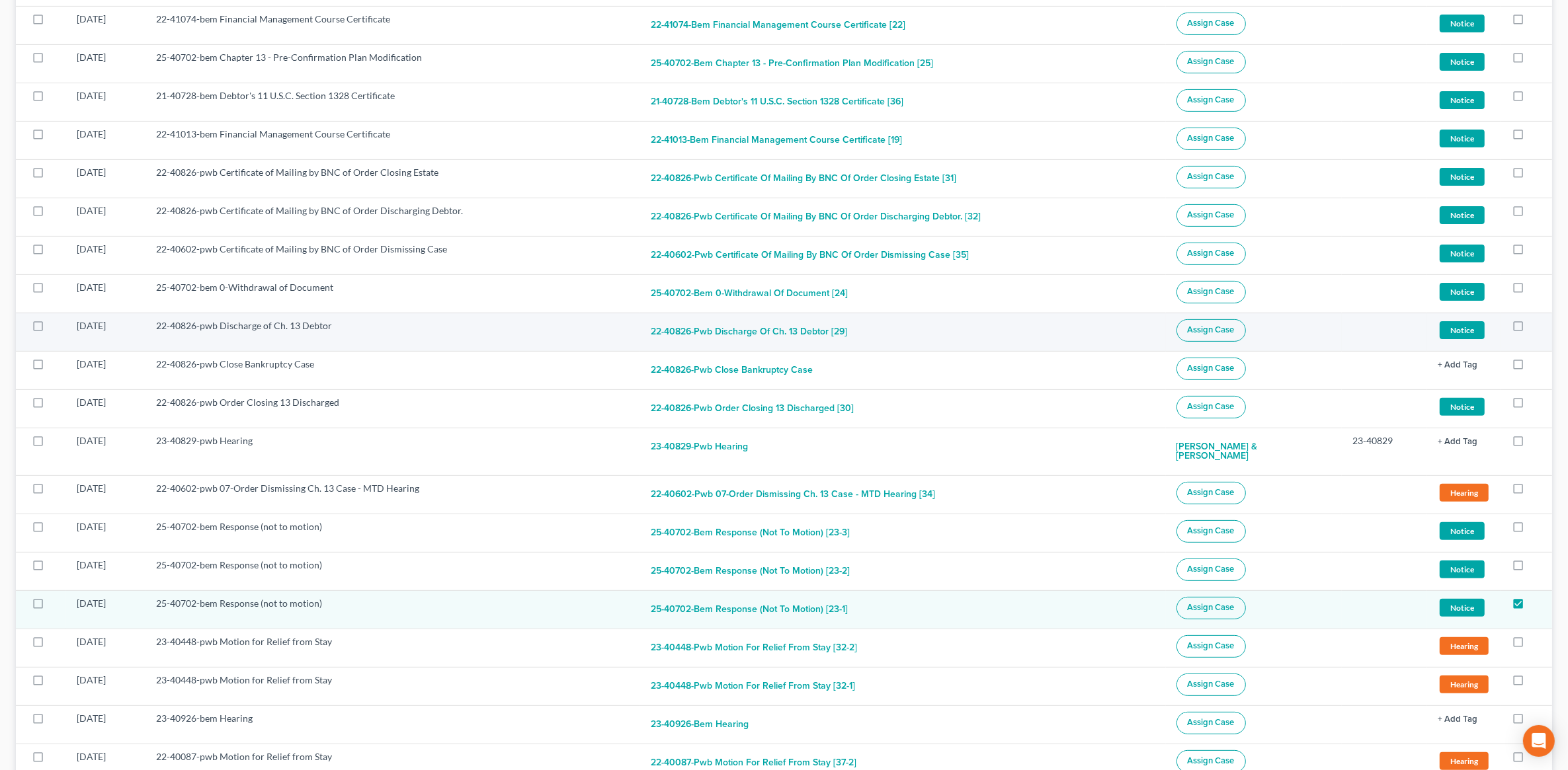
scroll to position [0, 0]
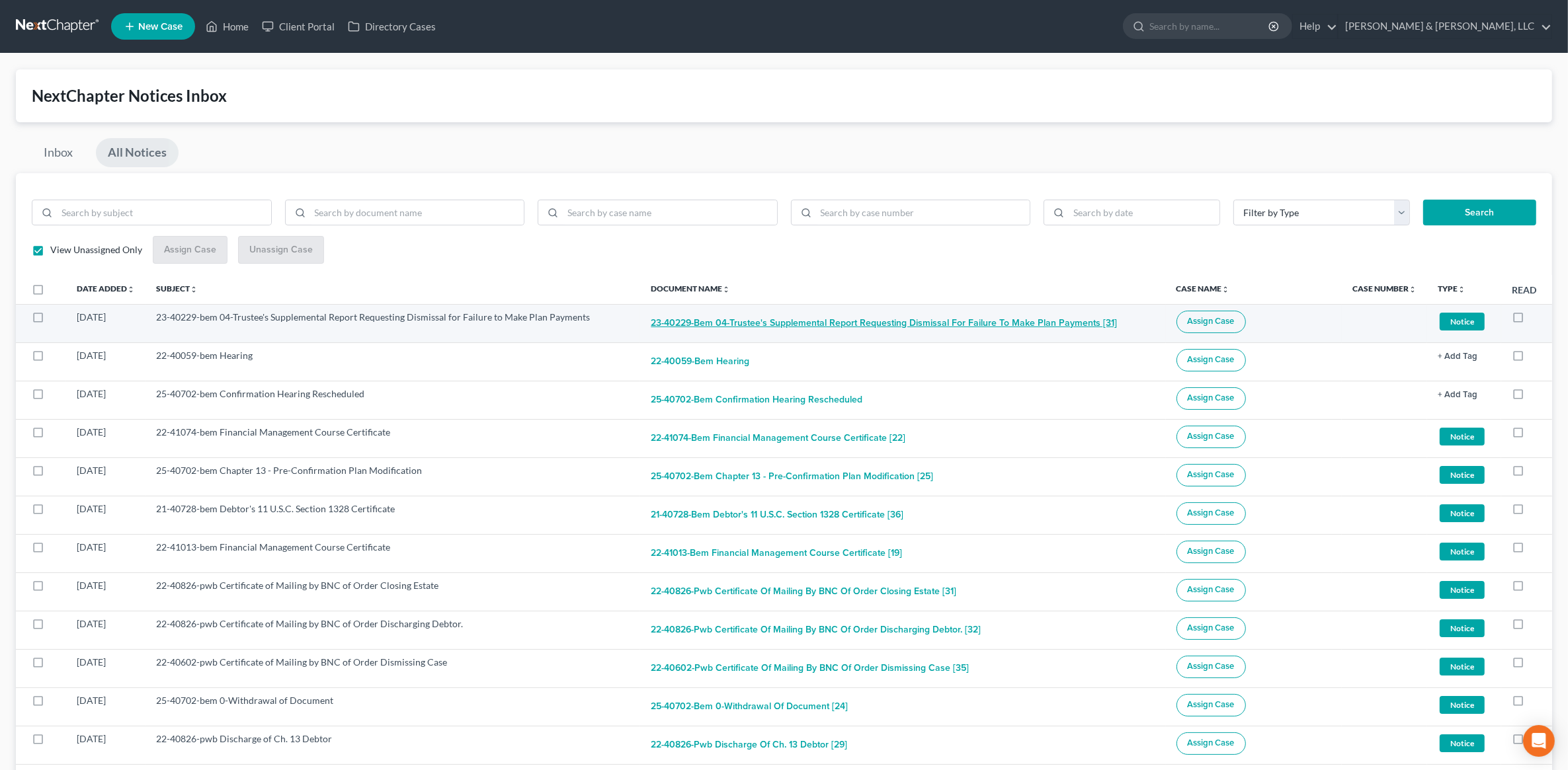
click at [817, 328] on button "23-40229-bem 04-Trustee's Supplemental Report Requesting Dismissal for Failure …" at bounding box center [884, 323] width 466 height 27
checkbox input "true"
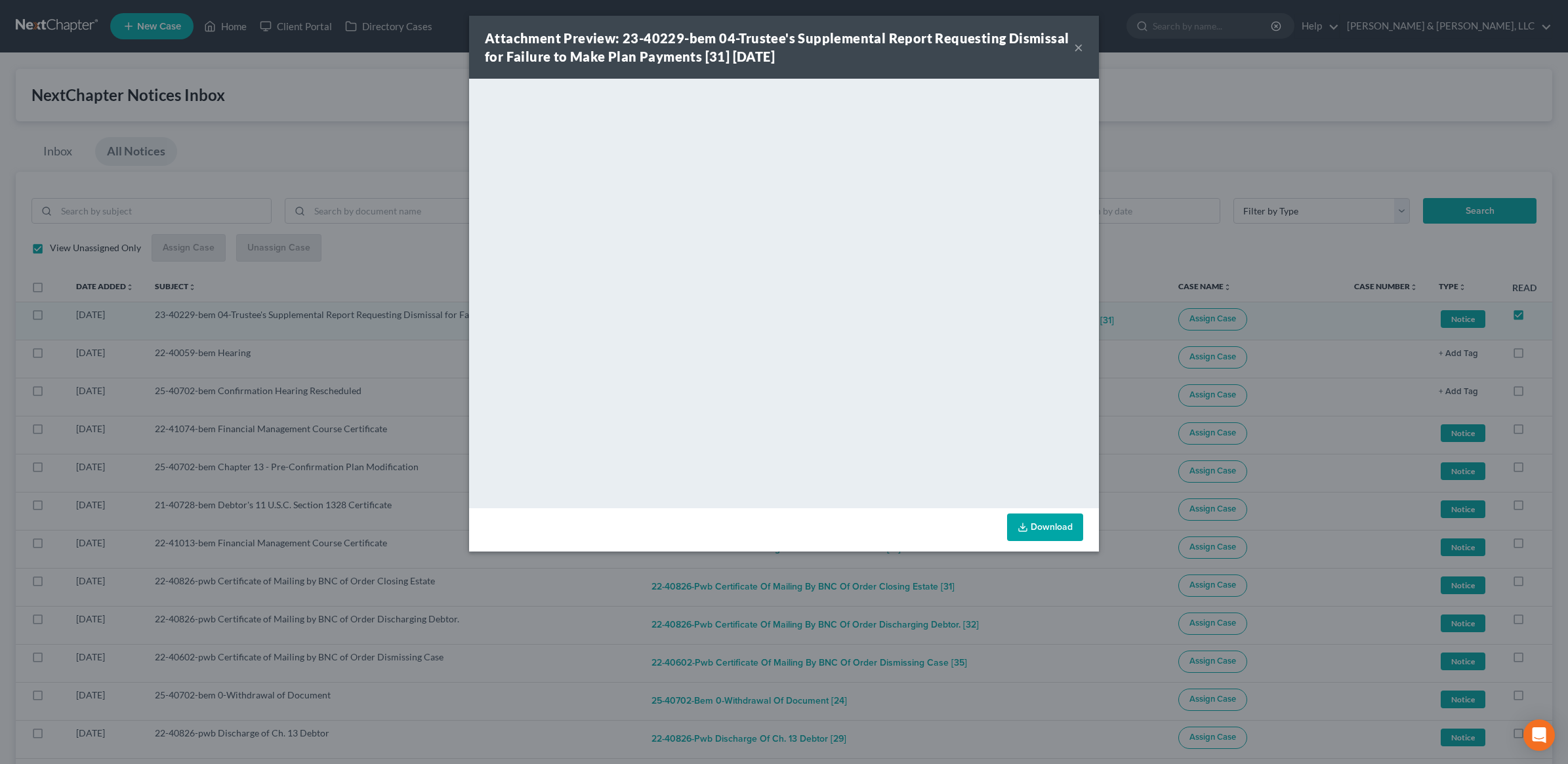
click at [1081, 54] on button "×" at bounding box center [1078, 47] width 9 height 16
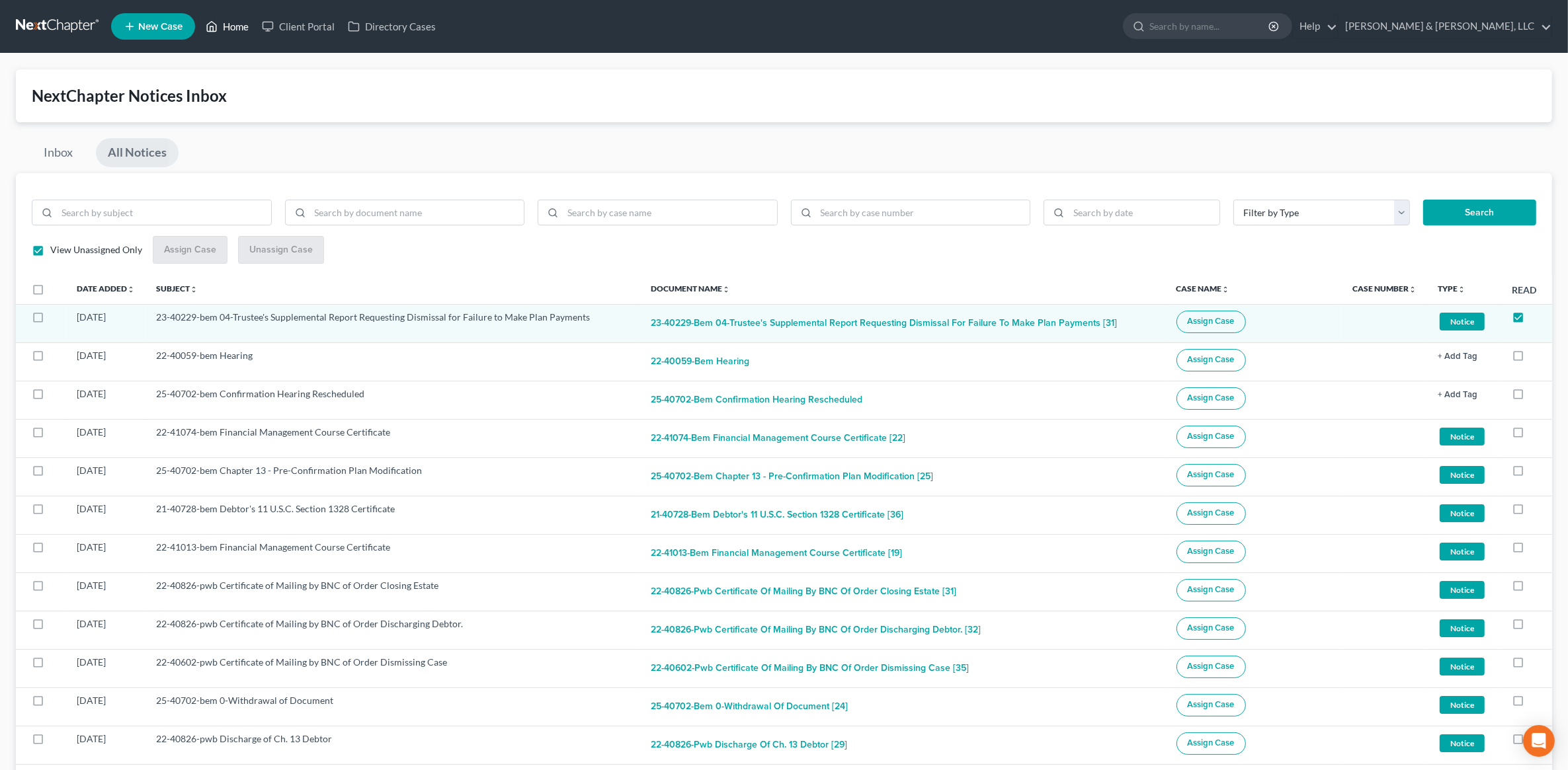
click at [215, 27] on icon at bounding box center [211, 27] width 12 height 16
